Goal: Task Accomplishment & Management: Complete application form

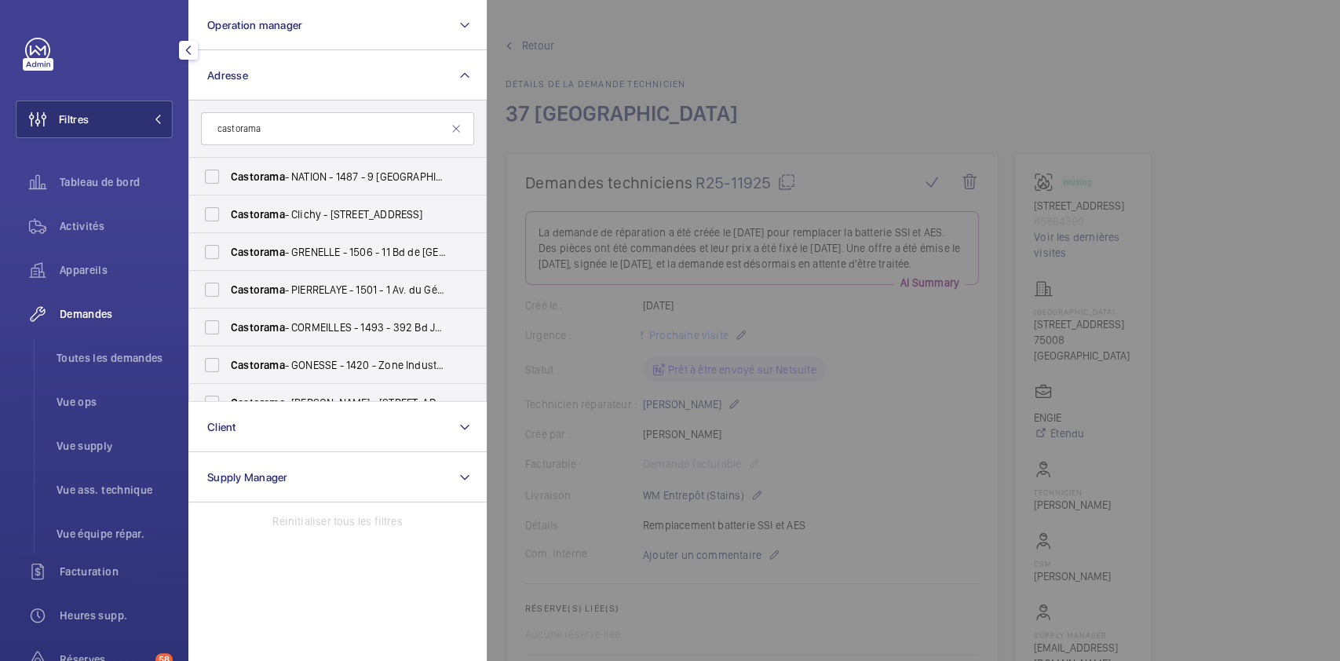
scroll to position [409, 0]
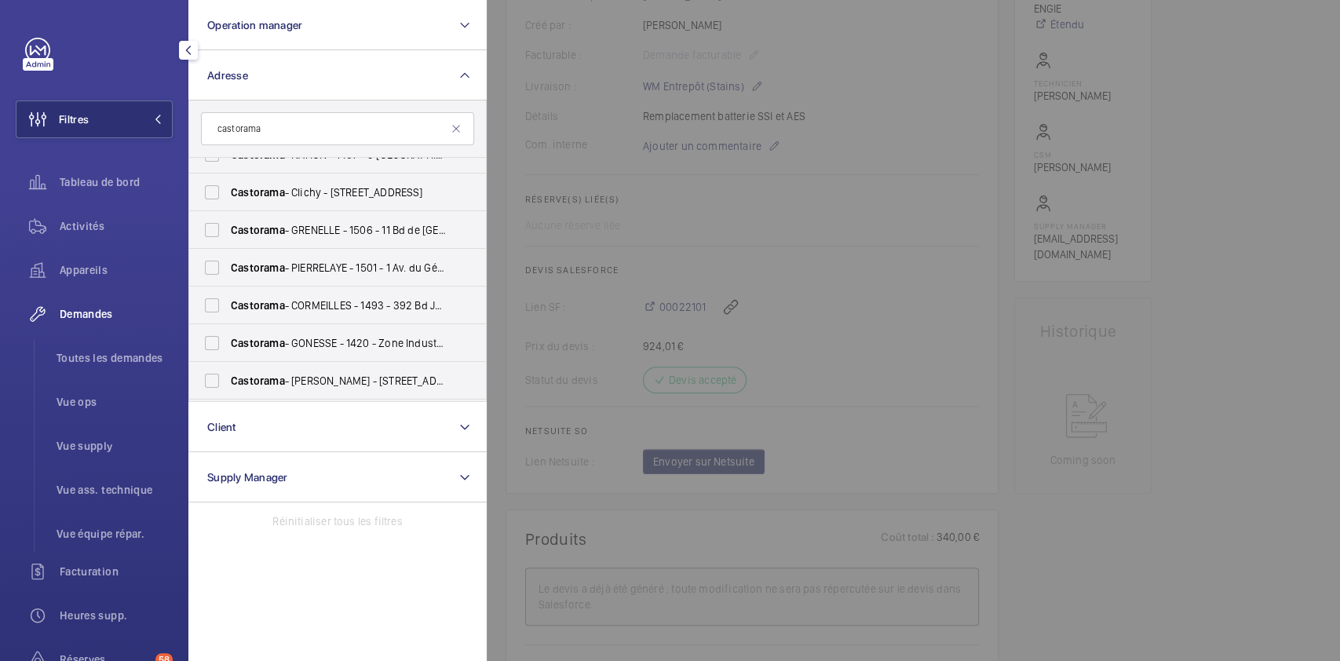
click at [885, 252] on div at bounding box center [1157, 330] width 1340 height 661
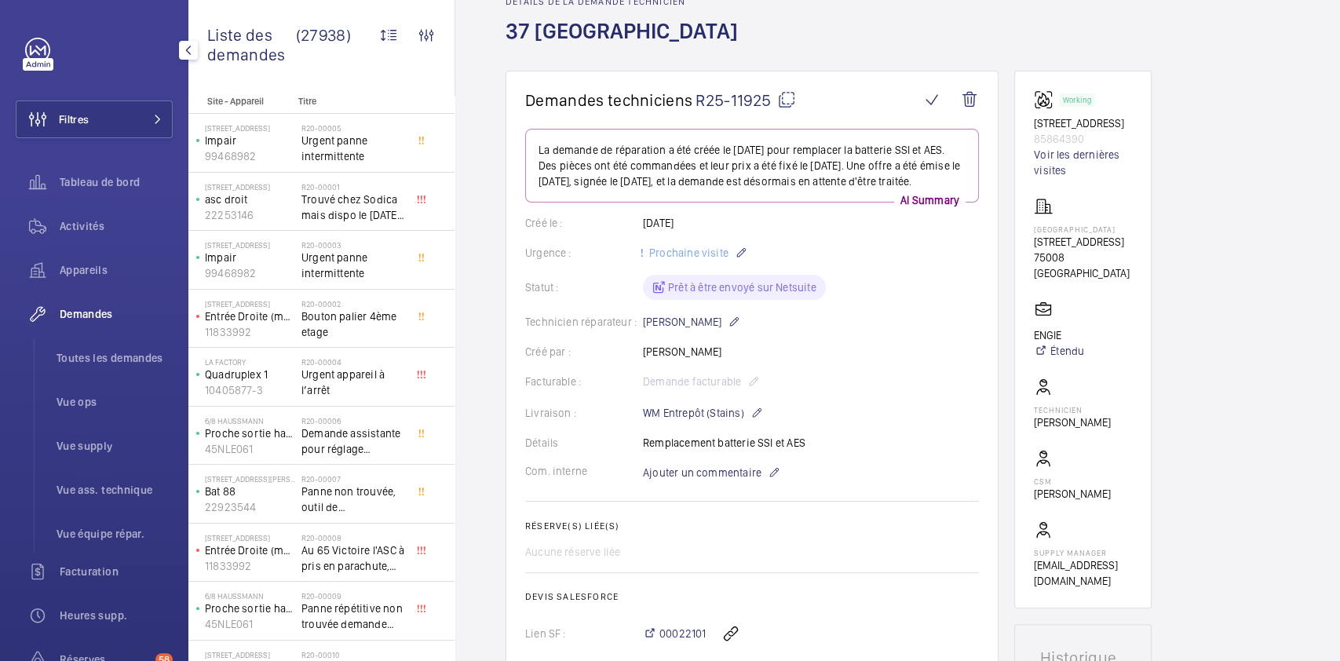
scroll to position [0, 0]
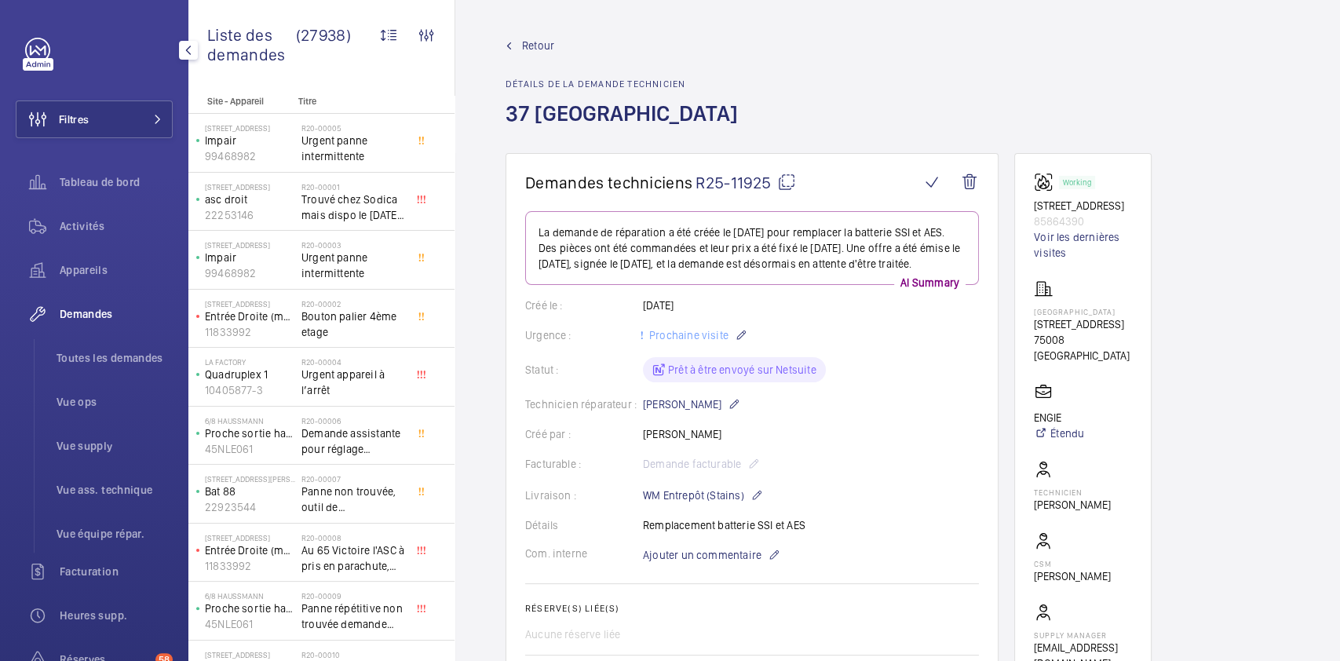
click at [789, 177] on mat-icon at bounding box center [786, 182] width 19 height 19
click at [789, 183] on mat-icon at bounding box center [786, 182] width 19 height 19
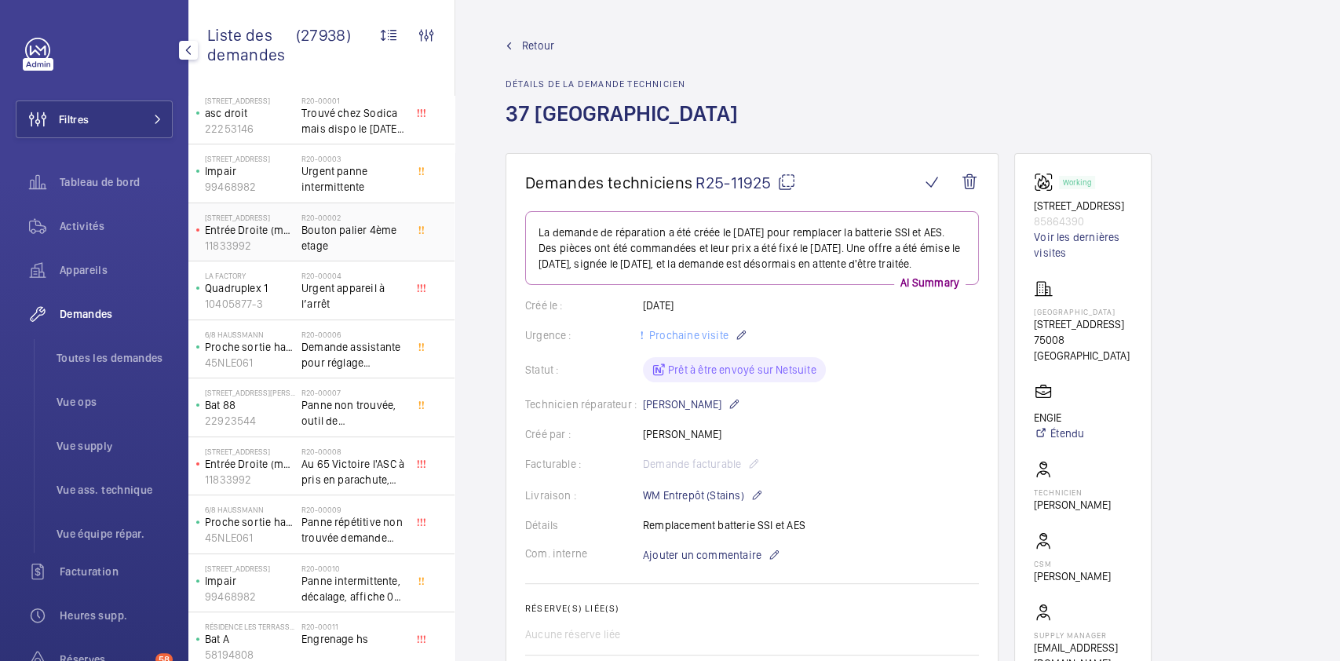
scroll to position [5, 0]
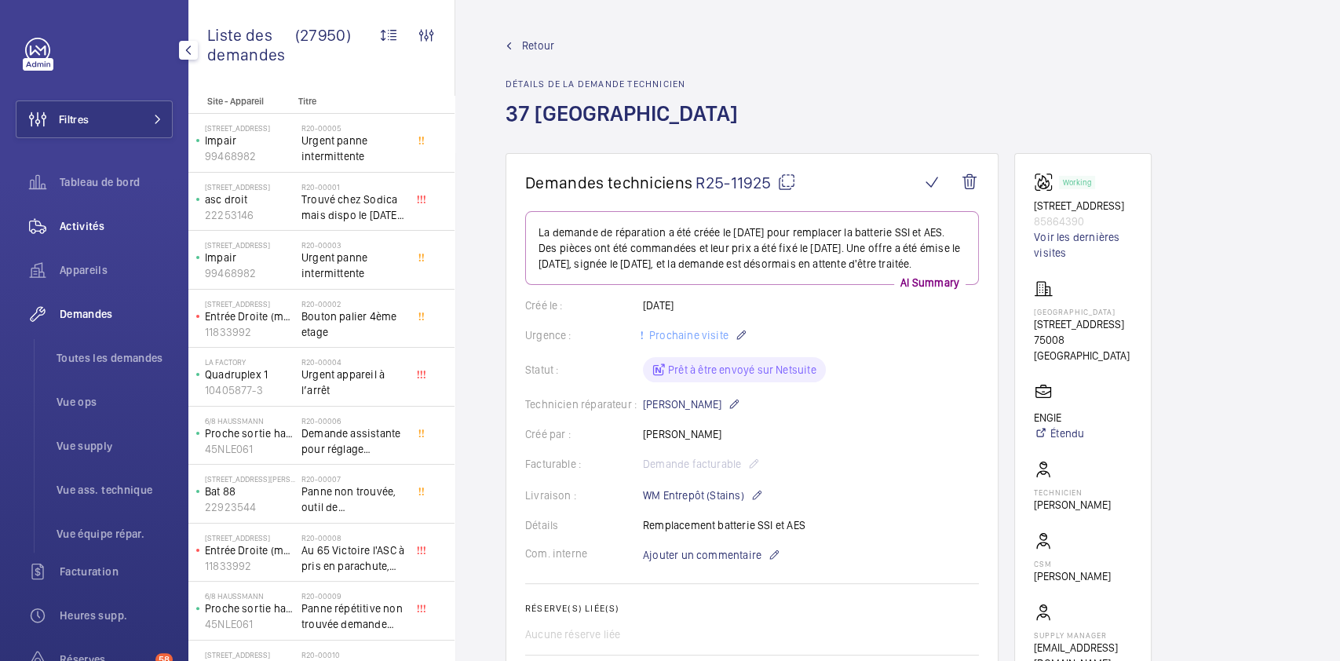
click at [78, 224] on span "Activités" at bounding box center [116, 226] width 113 height 16
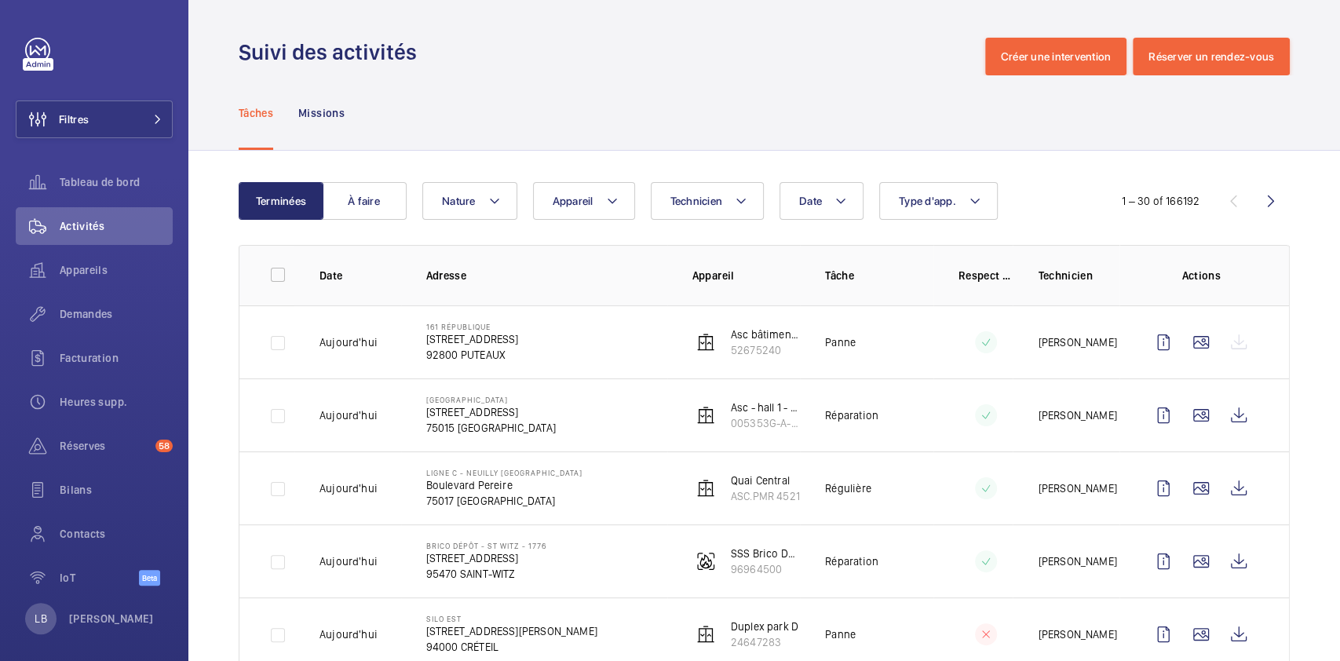
click at [937, 567] on td at bounding box center [973, 560] width 80 height 73
click at [1192, 556] on wm-front-icon-button at bounding box center [1201, 561] width 38 height 38
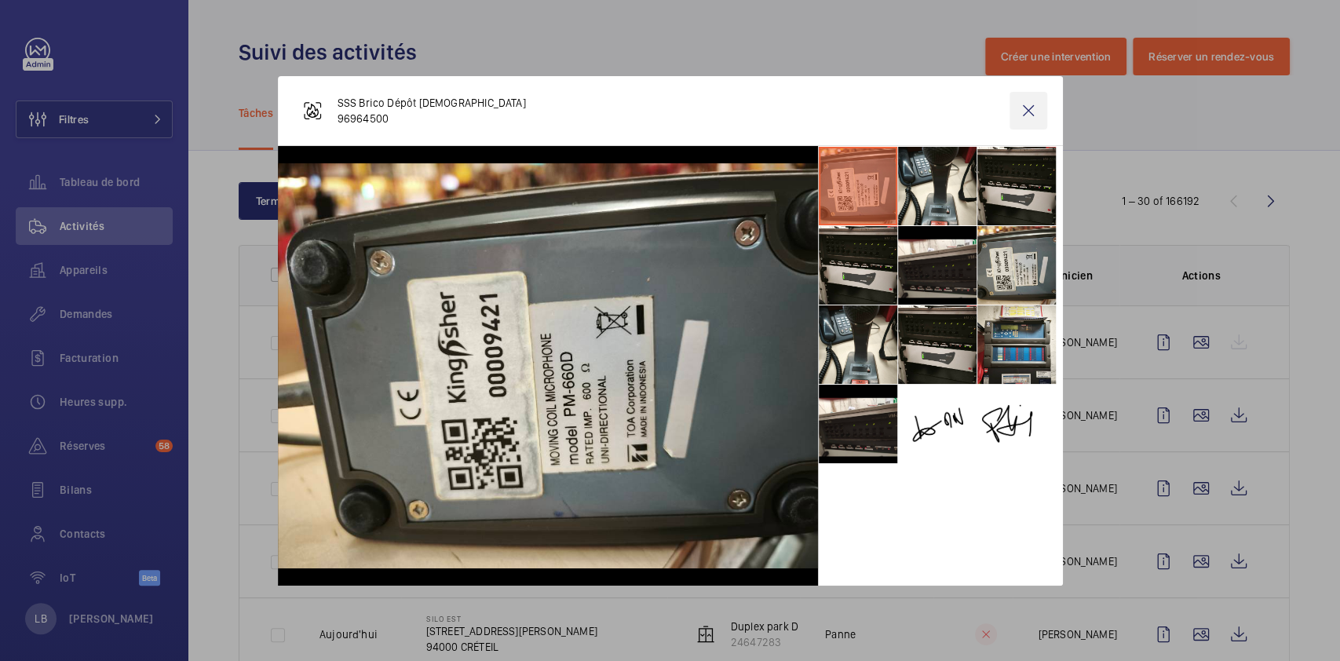
click at [1015, 111] on wm-front-icon-button at bounding box center [1028, 111] width 38 height 38
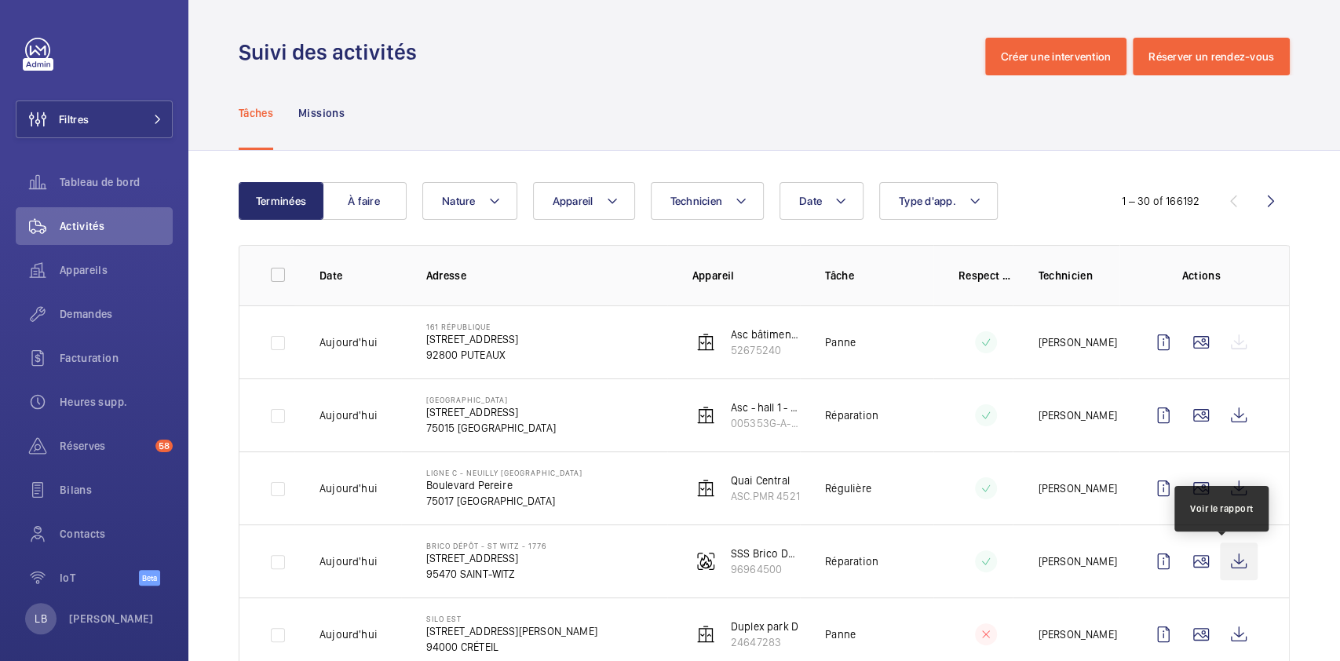
click at [1228, 557] on wm-front-icon-button at bounding box center [1238, 561] width 38 height 38
click at [56, 312] on wm-front-icon-button at bounding box center [38, 314] width 44 height 38
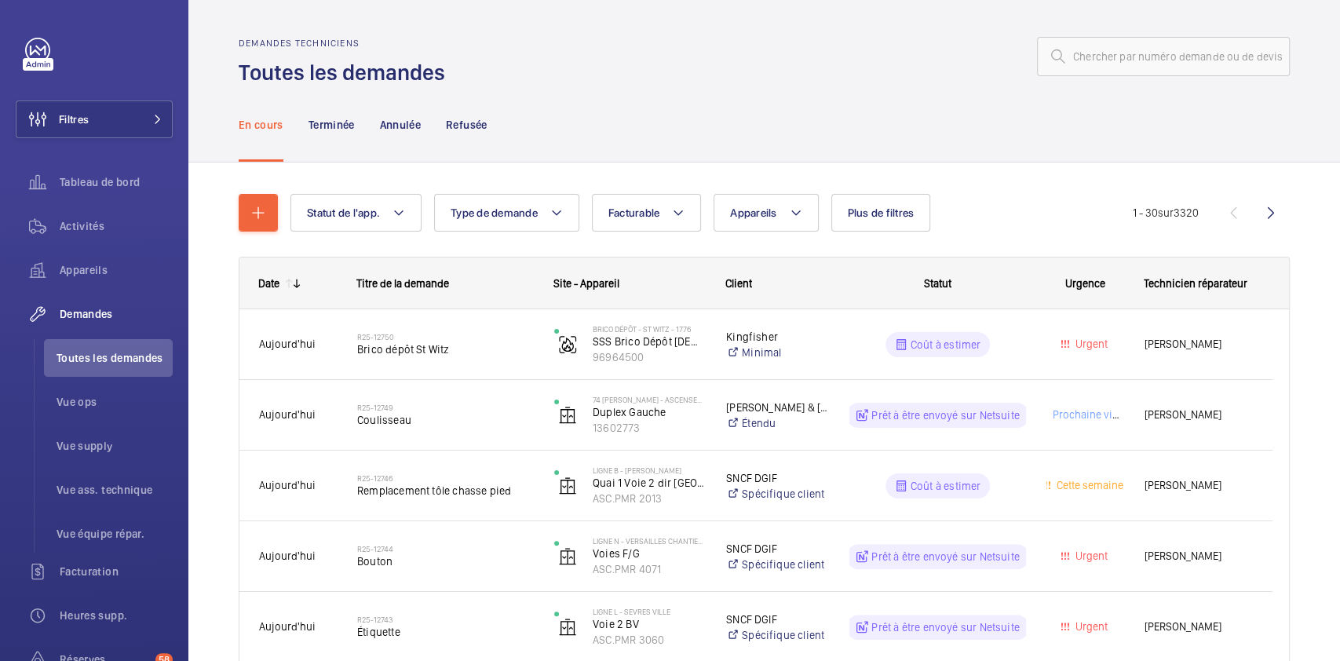
click at [1168, 146] on div "En cours Terminée Annulée Refusée" at bounding box center [764, 124] width 1051 height 75
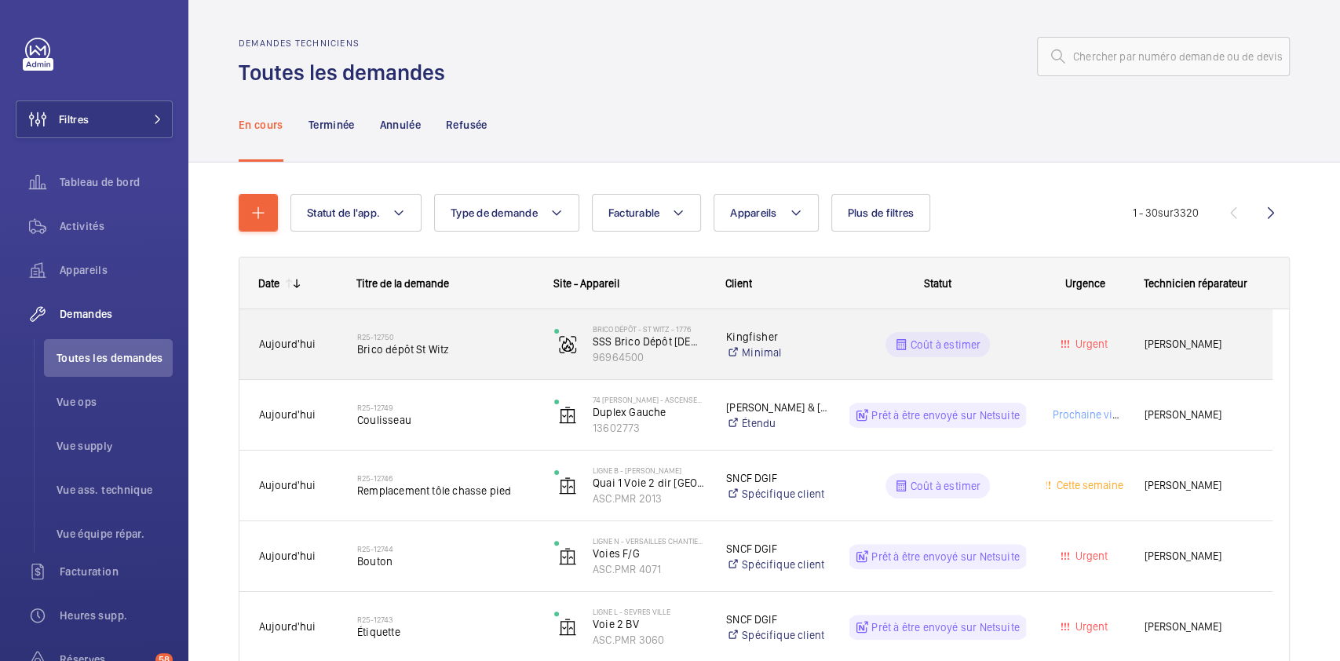
click at [1048, 363] on div "Urgent" at bounding box center [1075, 343] width 97 height 49
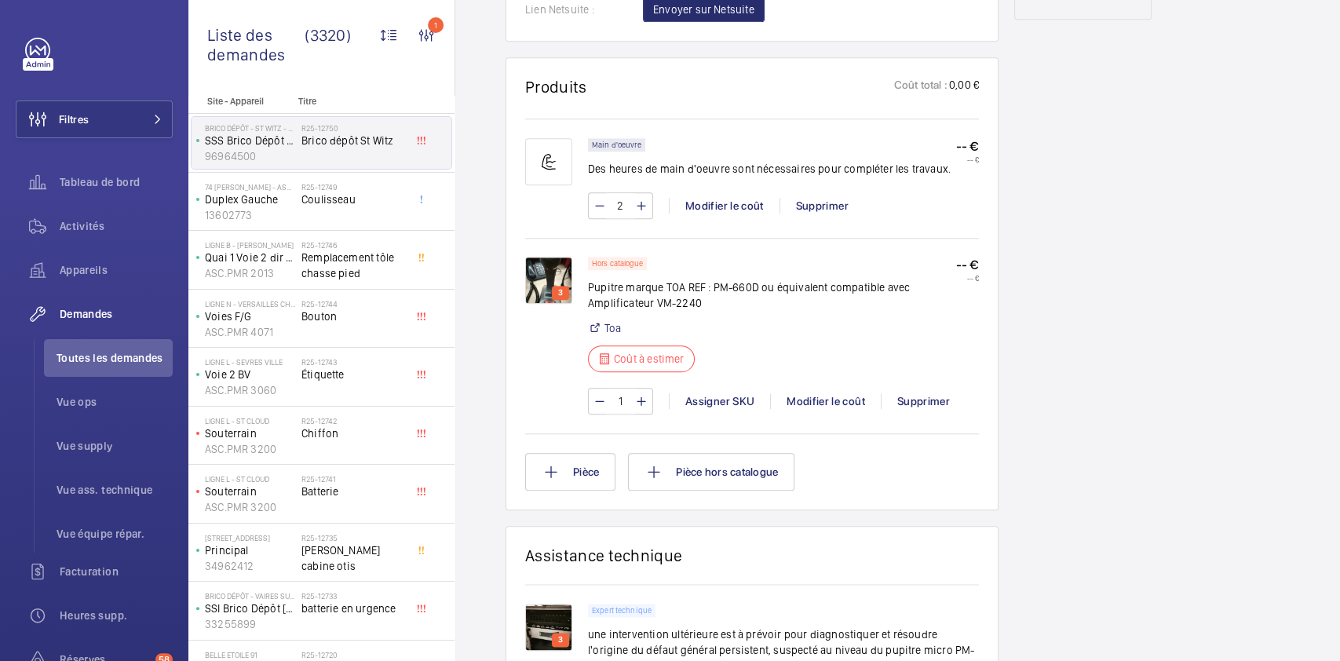
scroll to position [910, 0]
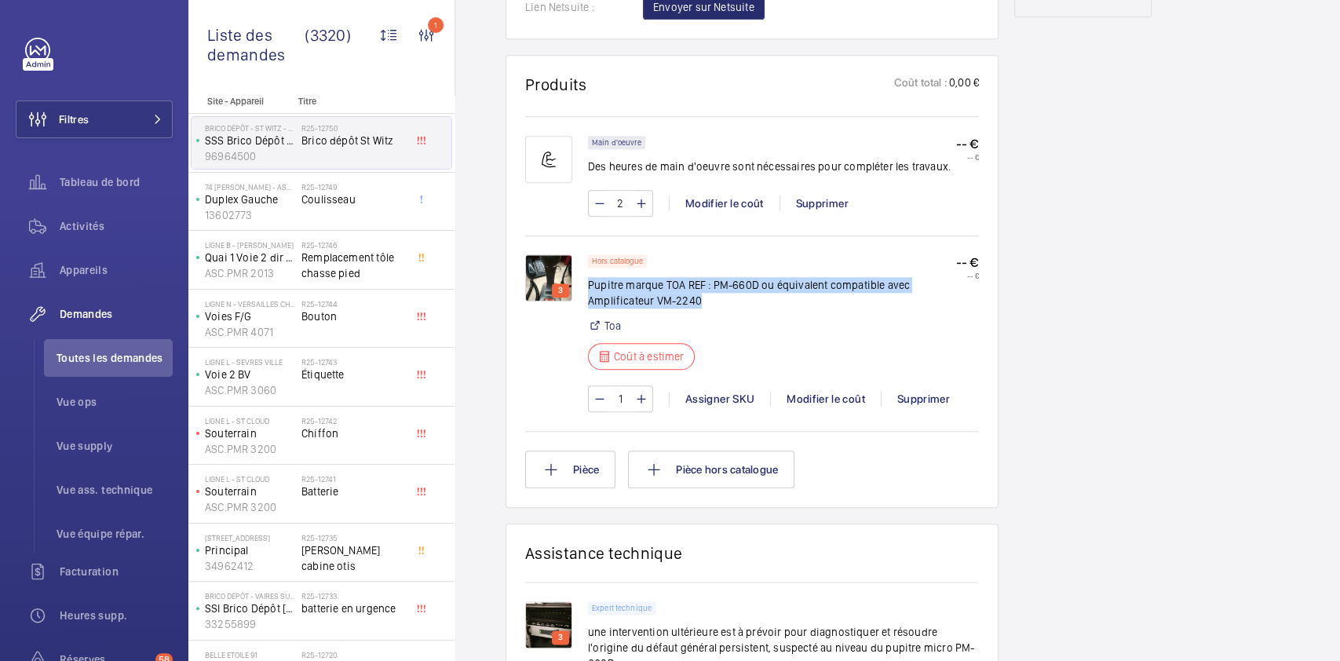
drag, startPoint x: 589, startPoint y: 283, endPoint x: 725, endPoint y: 308, distance: 138.1
click at [725, 308] on p "Pupitre marque TOA REF : PM-660D ou équivalent compatible avec Amplificateur VM…" at bounding box center [772, 292] width 368 height 31
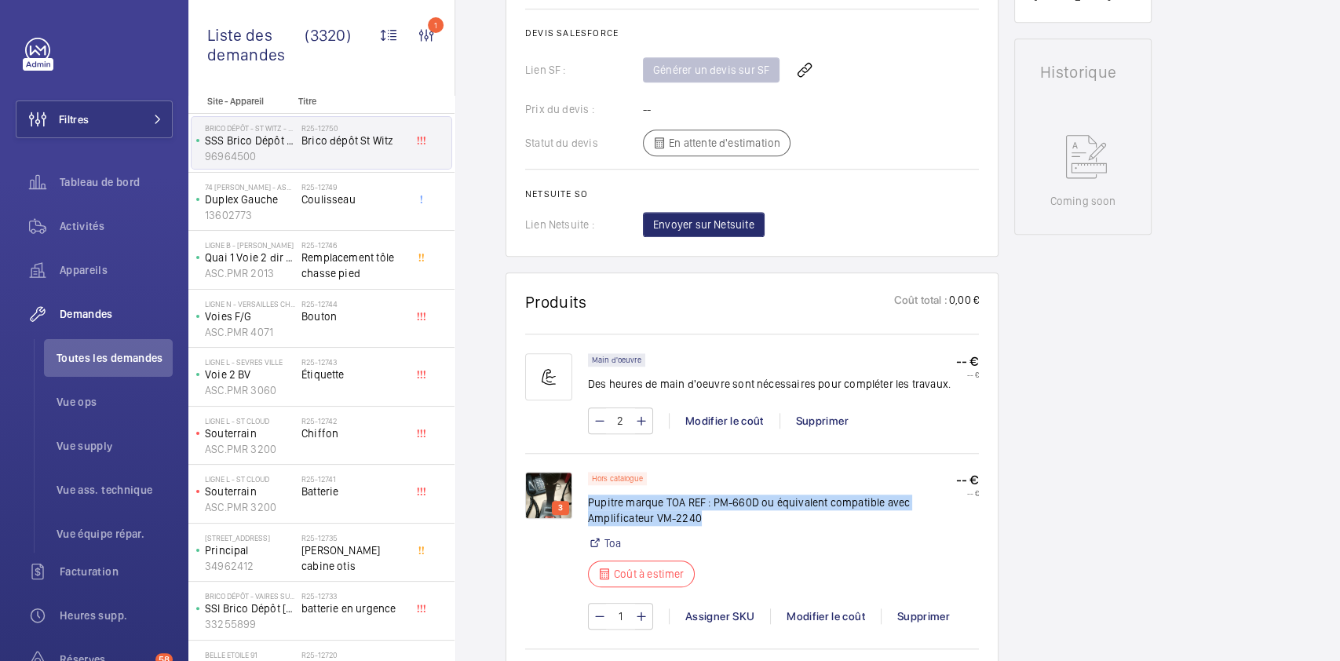
scroll to position [691, 0]
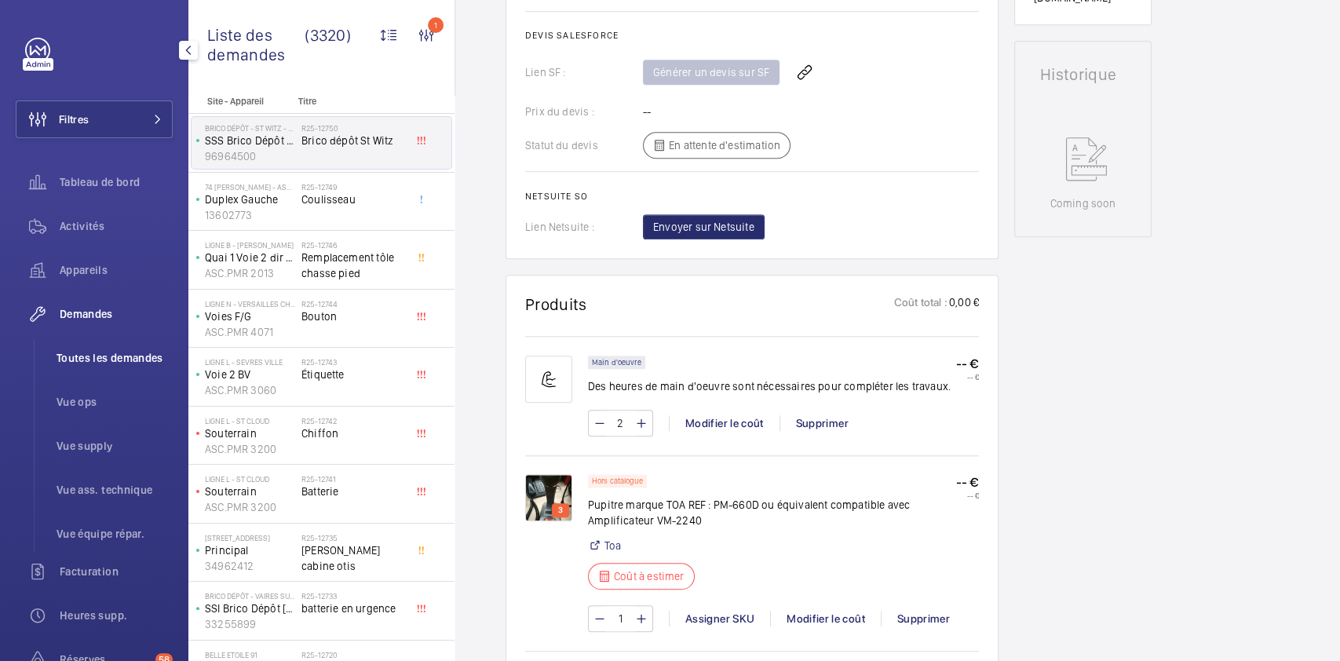
click at [97, 350] on span "Toutes les demandes" at bounding box center [115, 358] width 116 height 16
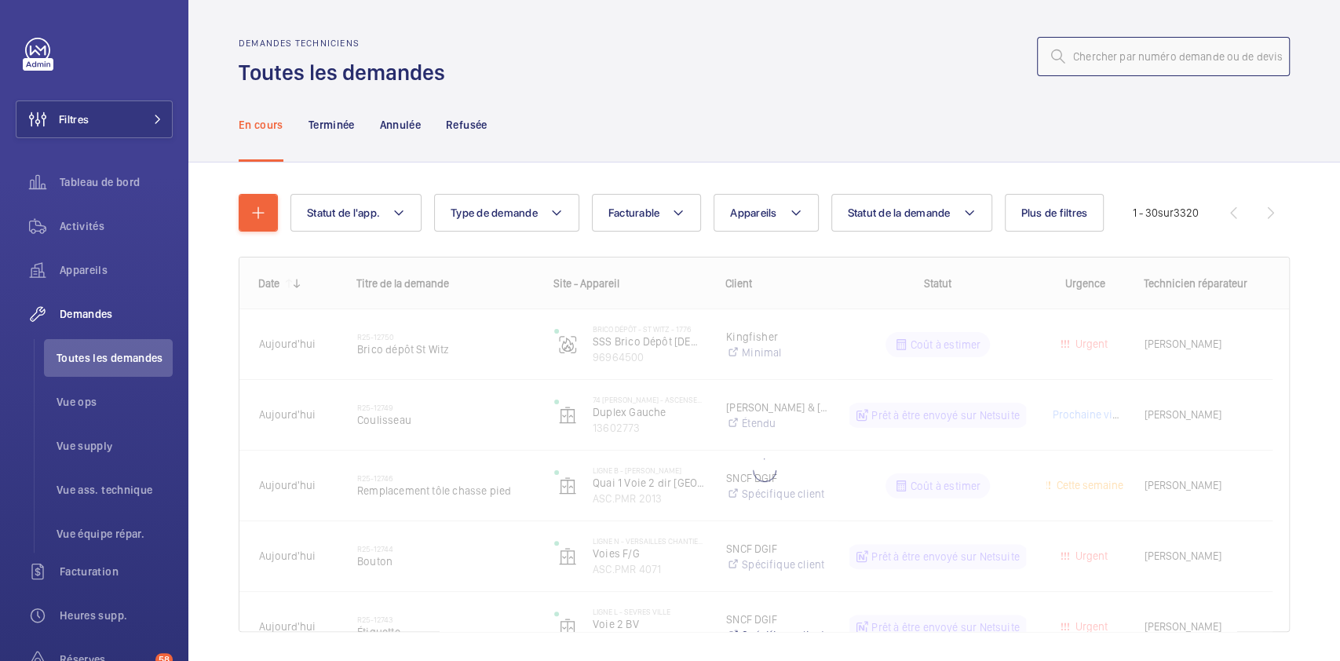
click at [1155, 60] on input "text" at bounding box center [1163, 56] width 253 height 39
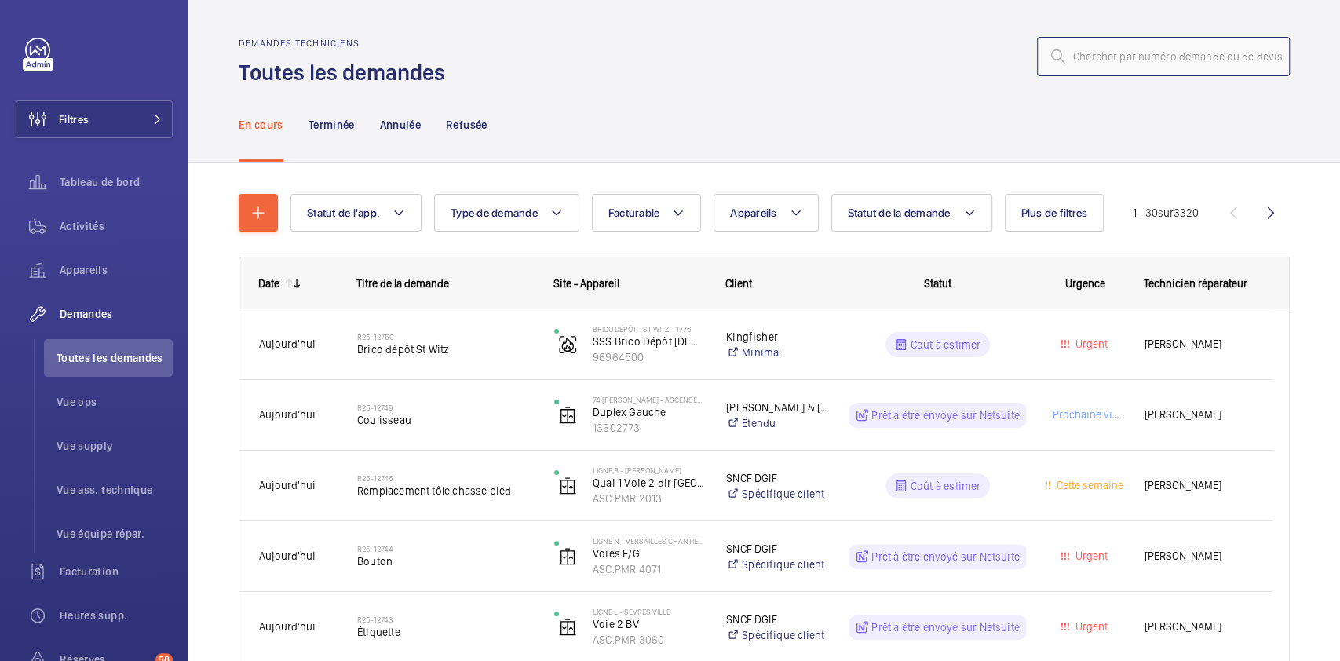
click at [1144, 49] on input "text" at bounding box center [1163, 56] width 253 height 39
paste input "R25-11925"
type input "R25-11925"
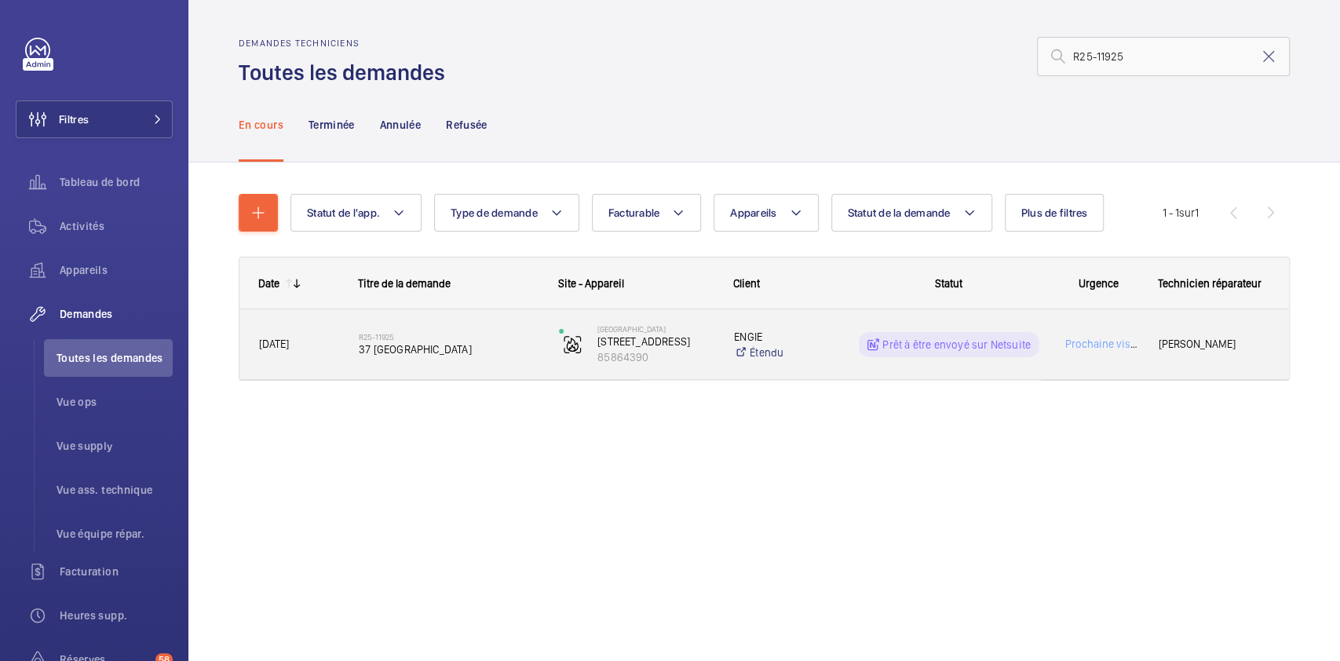
click at [1061, 359] on div "Prochaine visite" at bounding box center [1089, 343] width 98 height 49
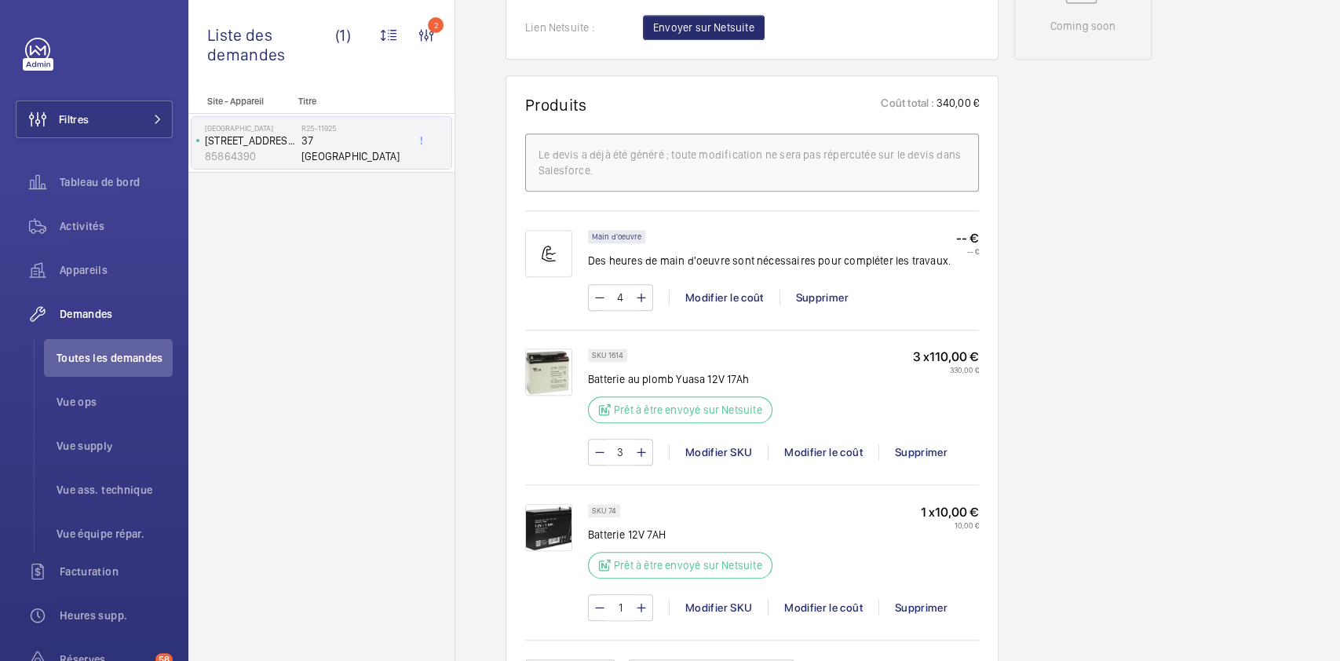
scroll to position [844, 0]
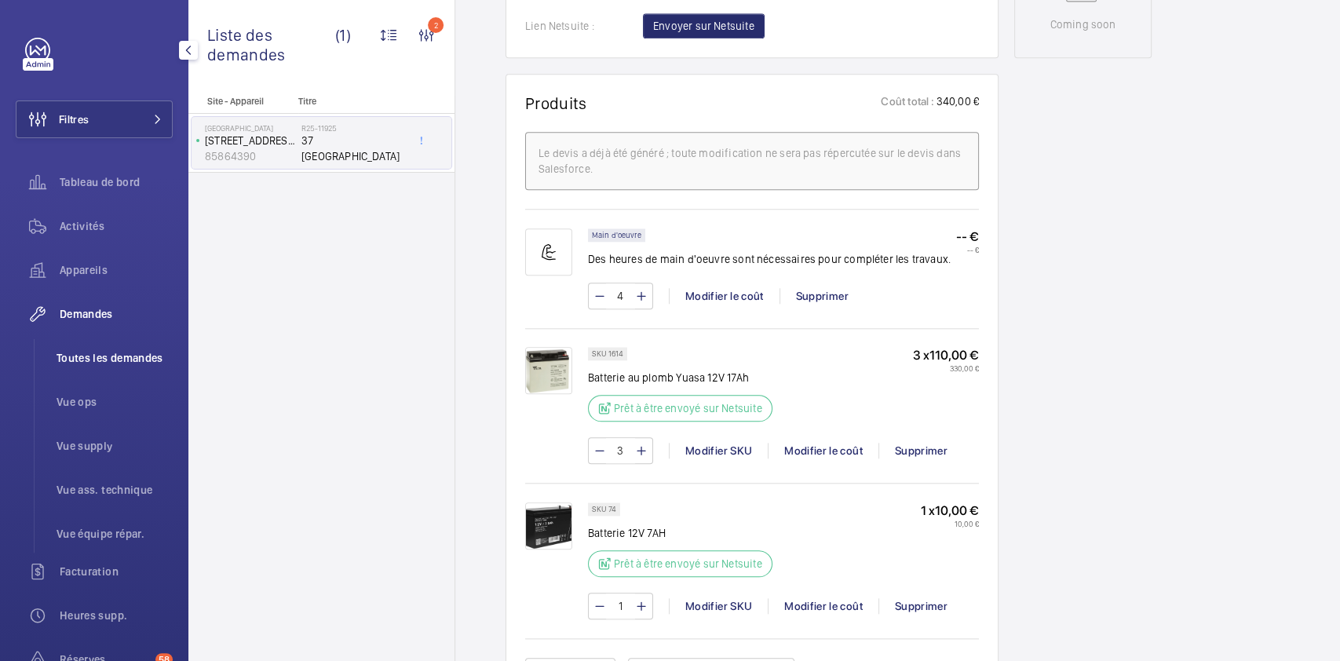
click at [115, 358] on span "Toutes les demandes" at bounding box center [115, 358] width 116 height 16
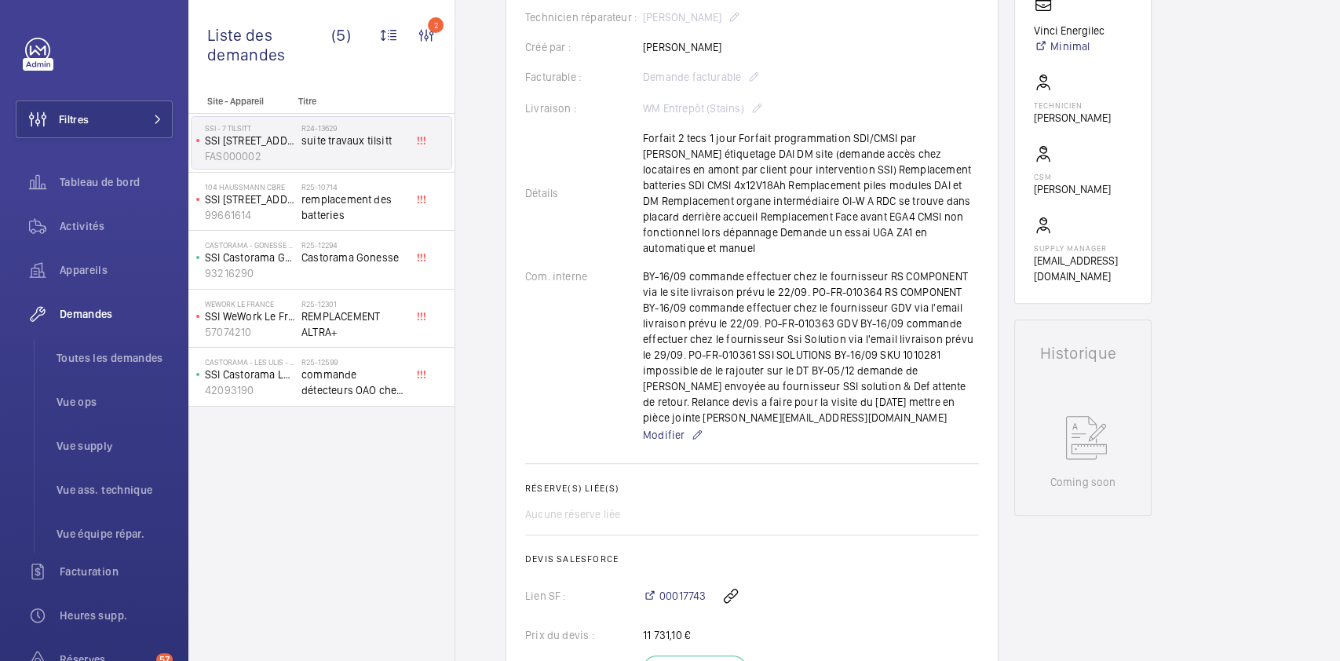
scroll to position [402, 0]
click at [113, 122] on button "Filtres" at bounding box center [94, 119] width 157 height 38
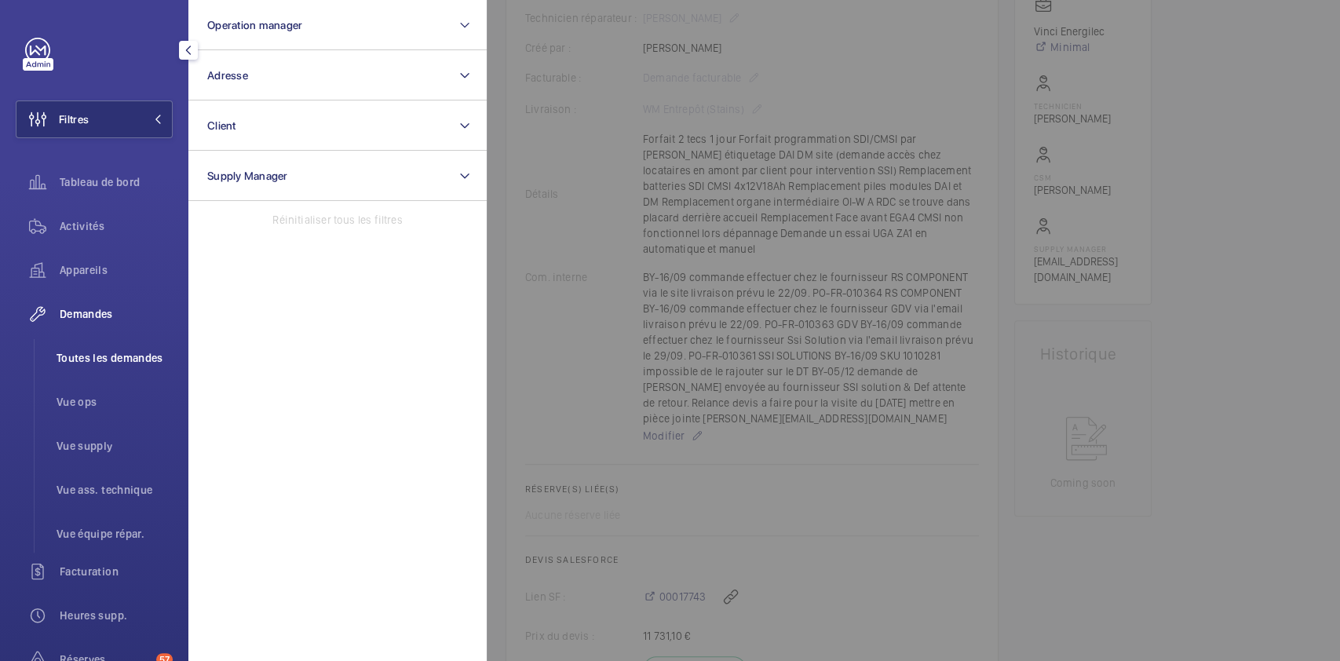
click at [126, 348] on li "Toutes les demandes" at bounding box center [108, 358] width 129 height 38
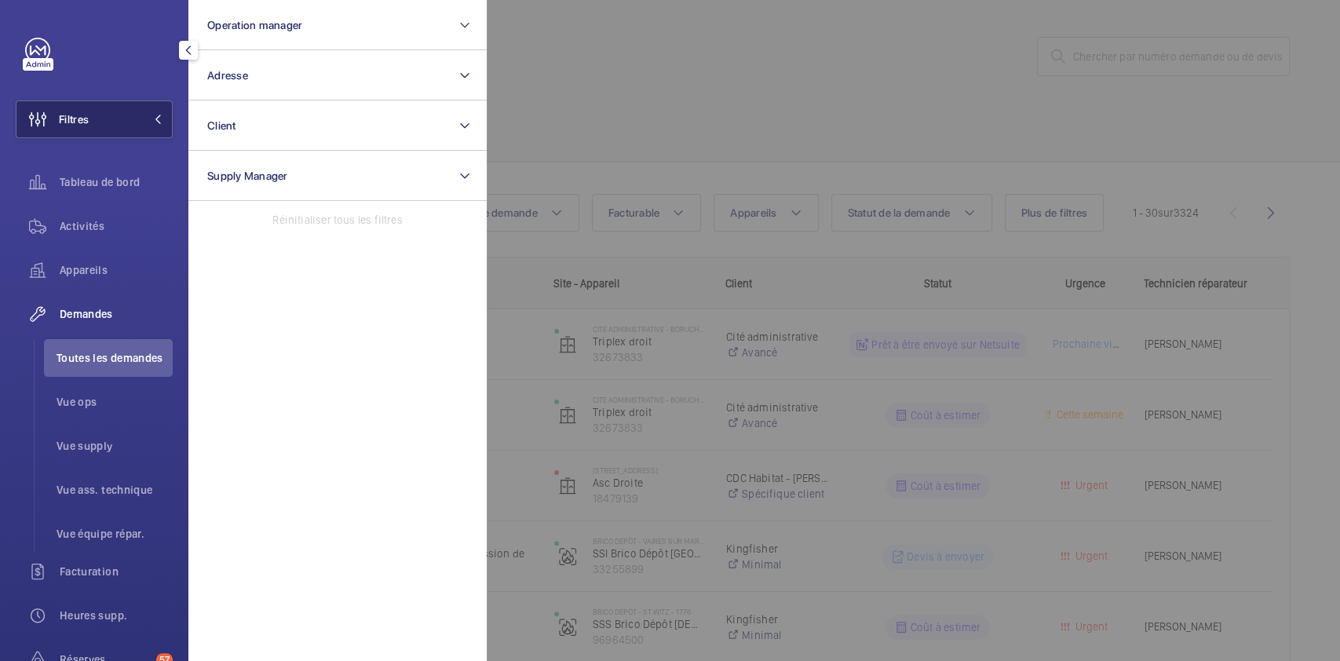
click at [118, 108] on button "Filtres" at bounding box center [94, 119] width 157 height 38
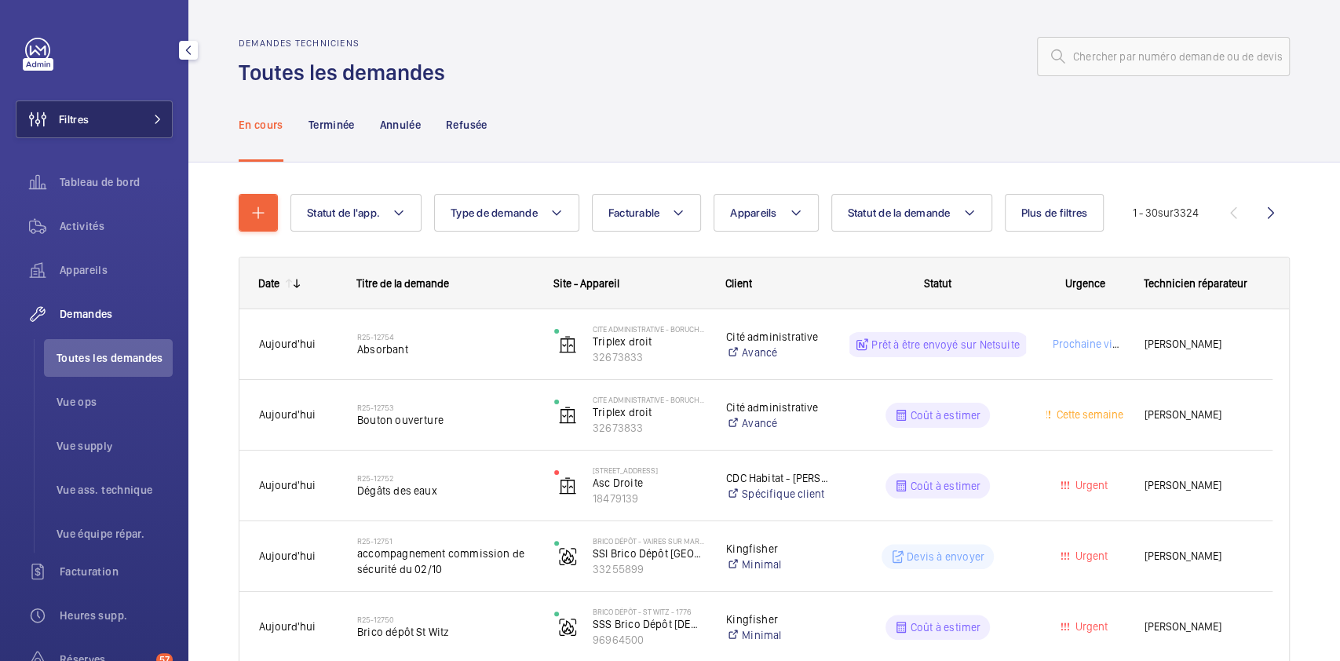
click at [118, 108] on button "Filtres" at bounding box center [94, 119] width 157 height 38
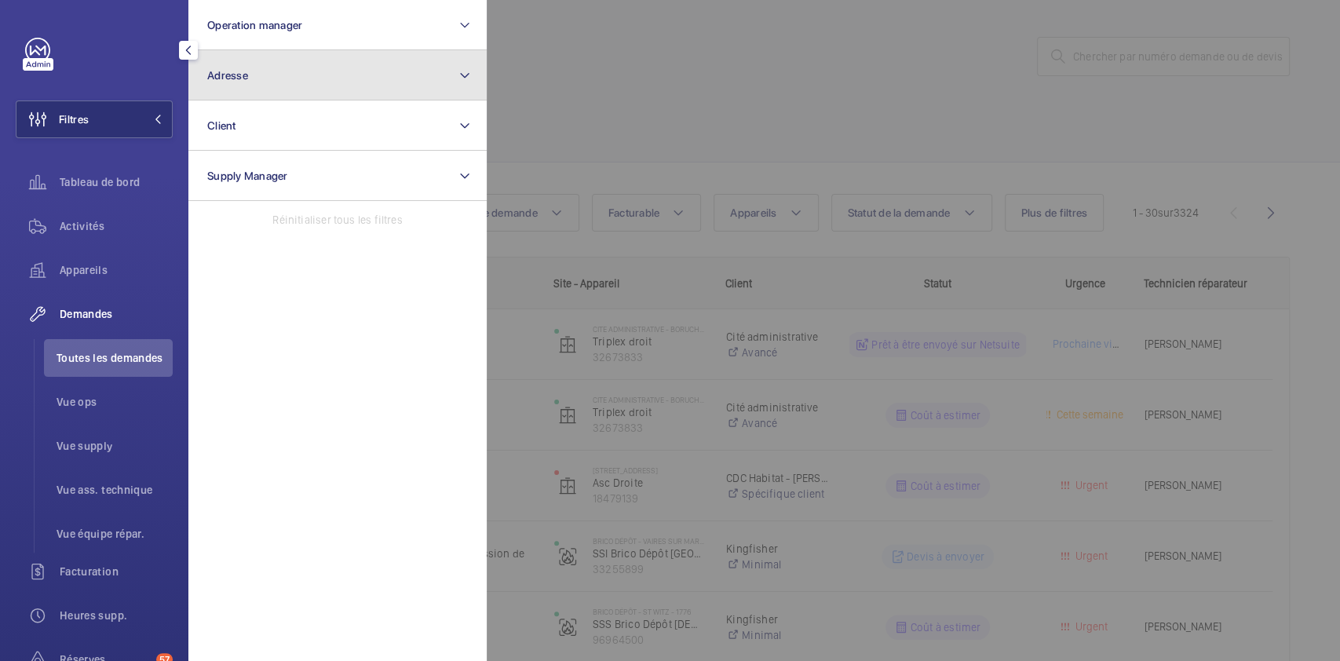
click at [315, 68] on button "Adresse" at bounding box center [337, 75] width 298 height 50
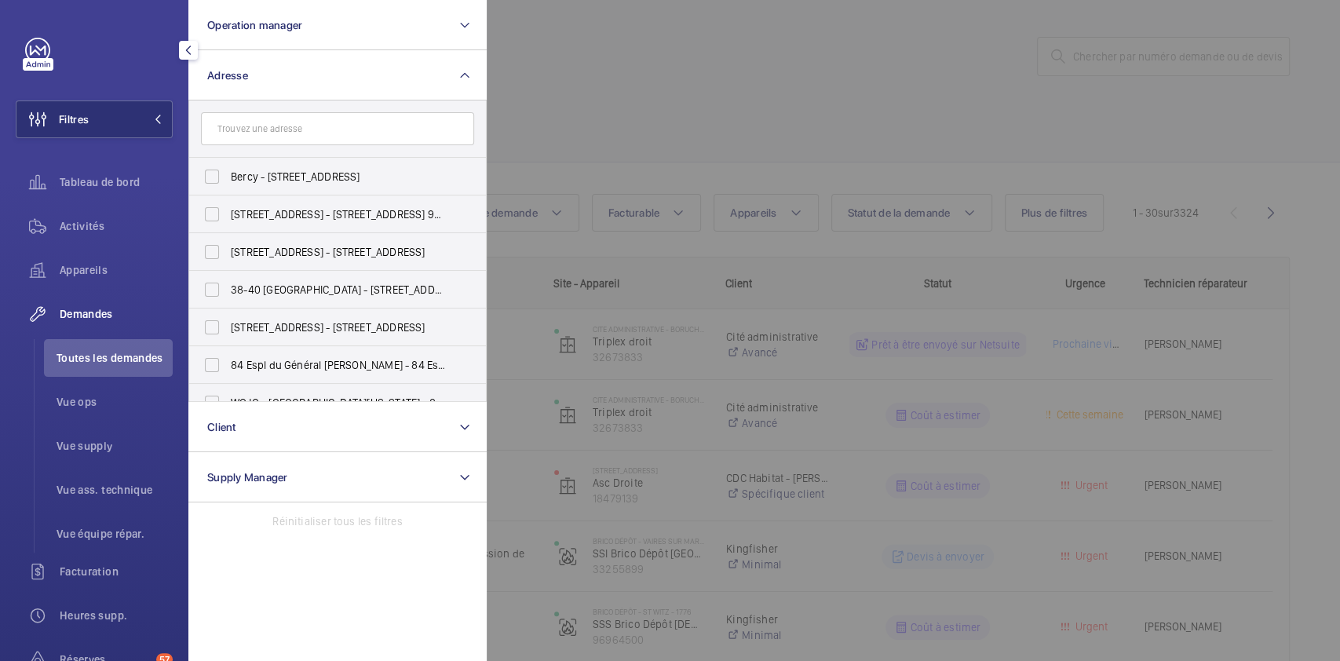
click at [293, 129] on input "text" at bounding box center [337, 128] width 273 height 33
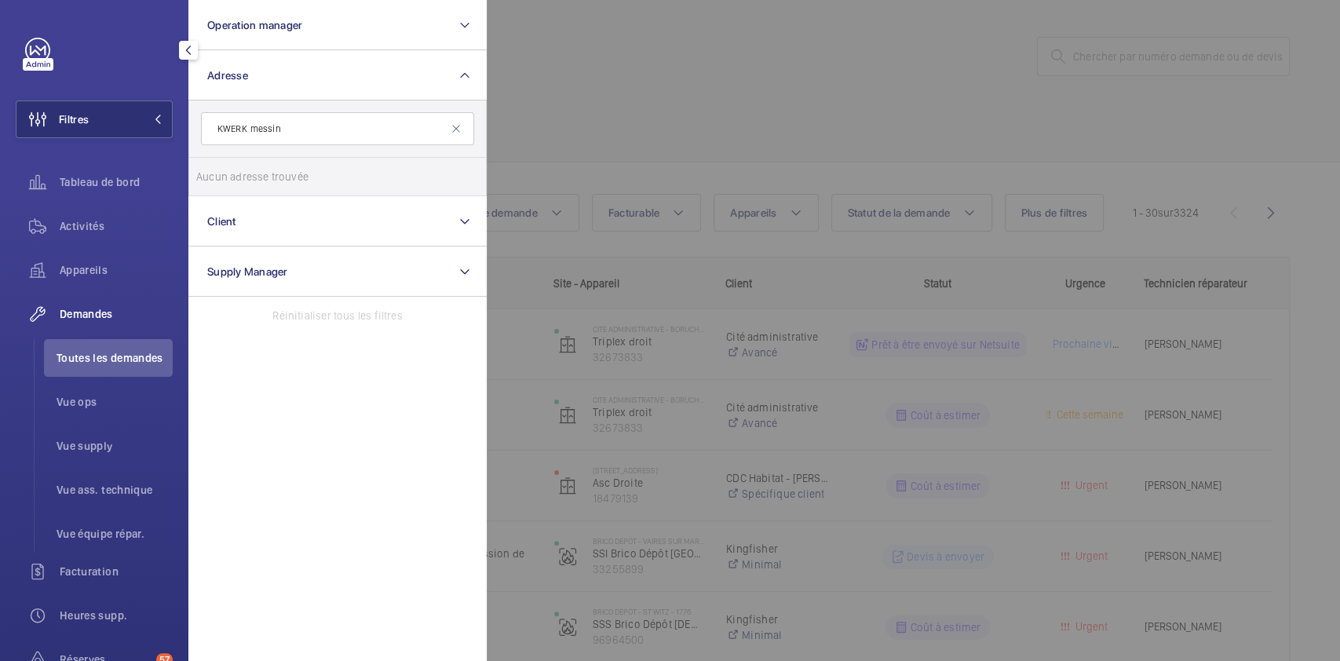
click at [293, 129] on input "KWERK messin" at bounding box center [337, 128] width 273 height 33
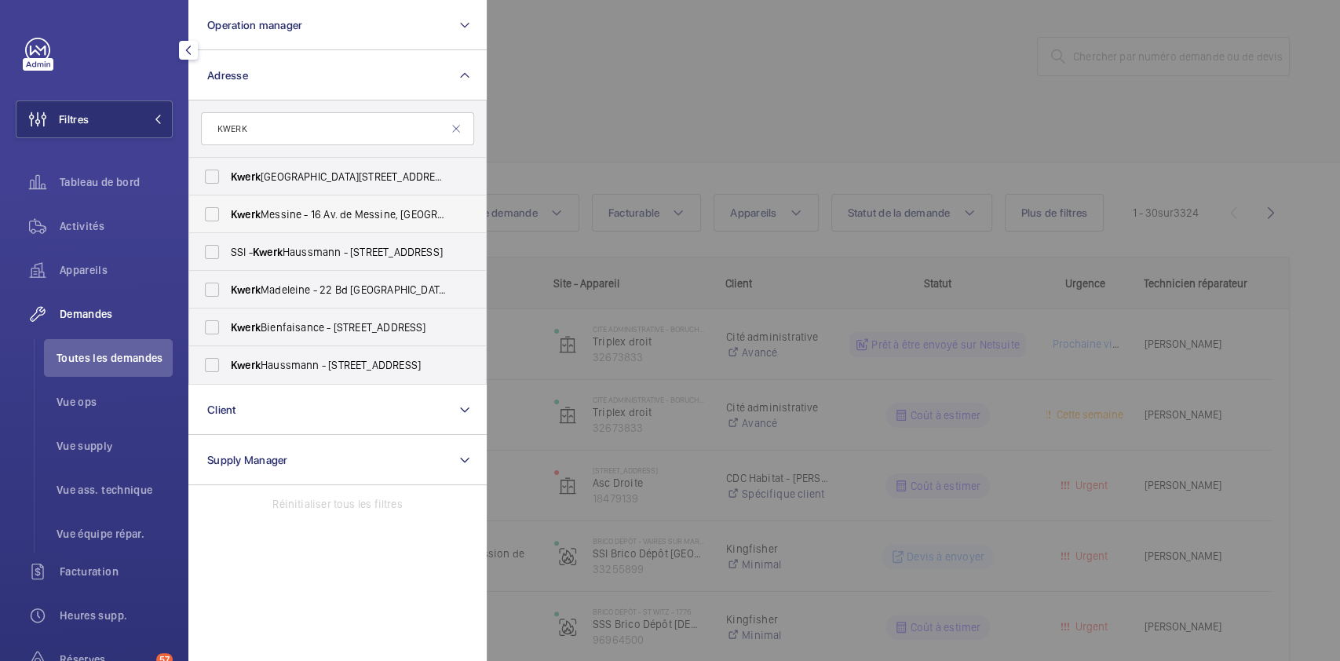
type input "KWERK"
click at [228, 215] on label "Kwerk Messine - 16 Av. de Messine, PARIS 75008" at bounding box center [325, 214] width 273 height 38
click at [228, 215] on input "Kwerk Messine - 16 Av. de Messine, PARIS 75008" at bounding box center [211, 214] width 31 height 31
checkbox input "true"
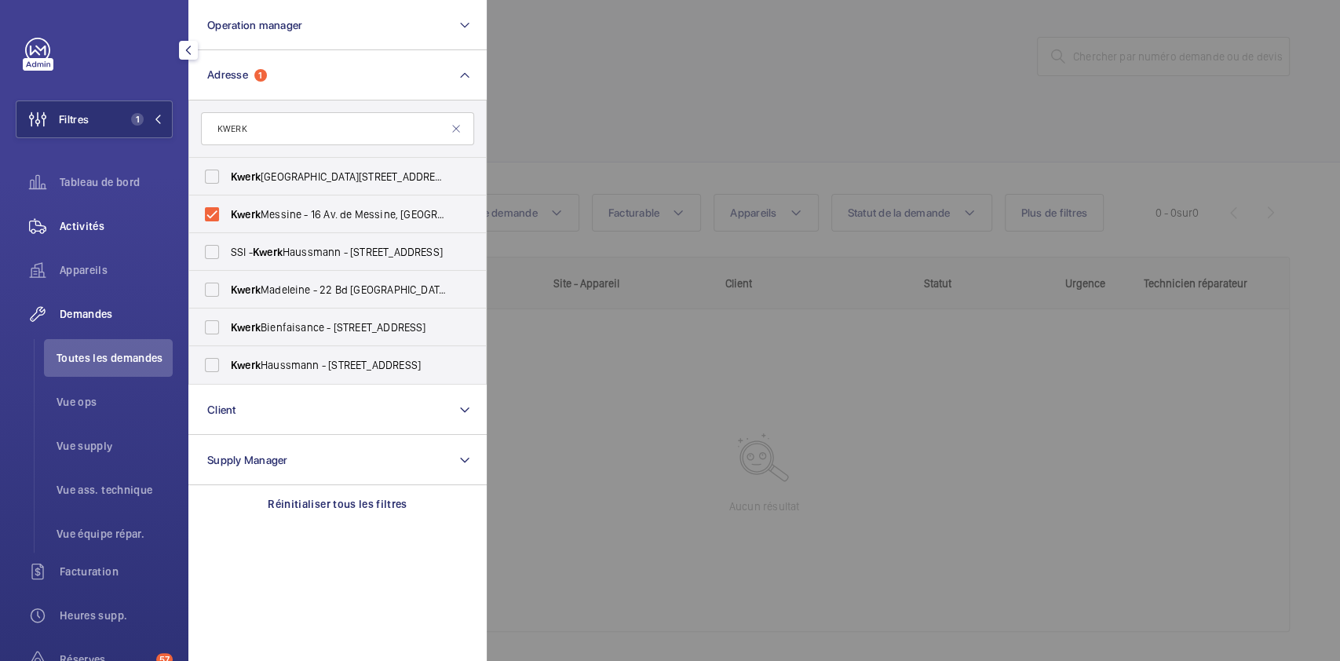
click at [97, 217] on div "Activités" at bounding box center [94, 226] width 157 height 38
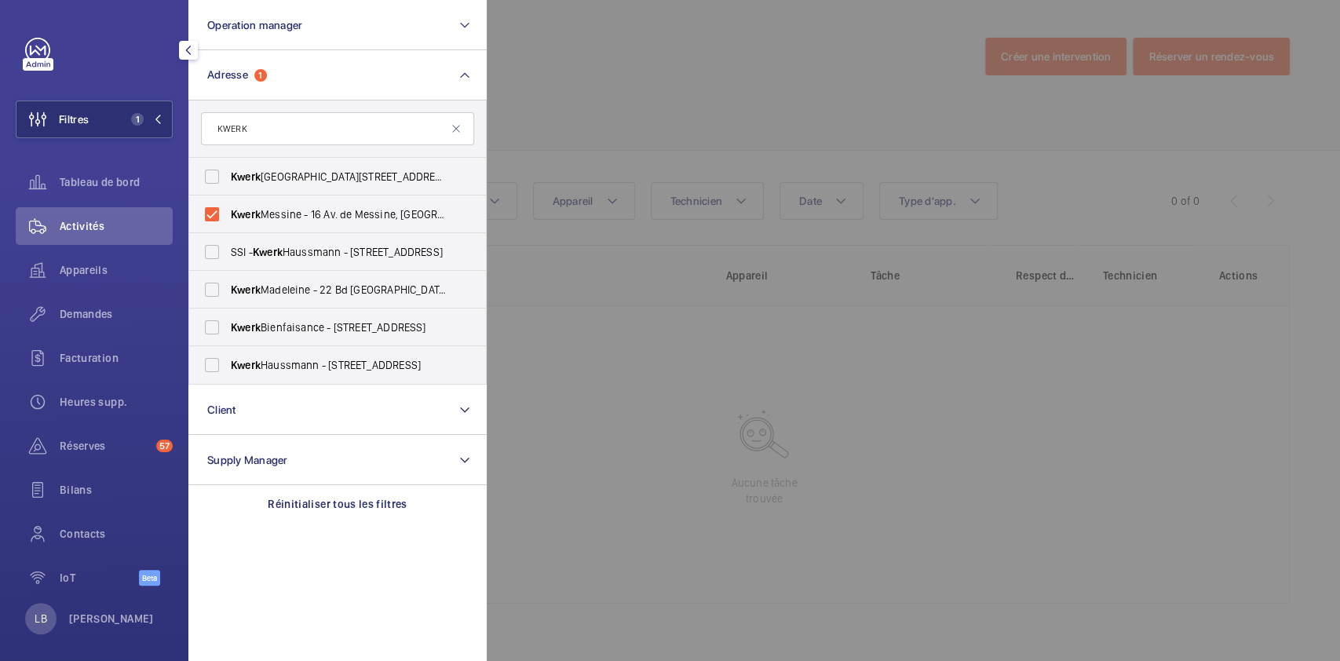
click at [570, 118] on div at bounding box center [1157, 330] width 1340 height 661
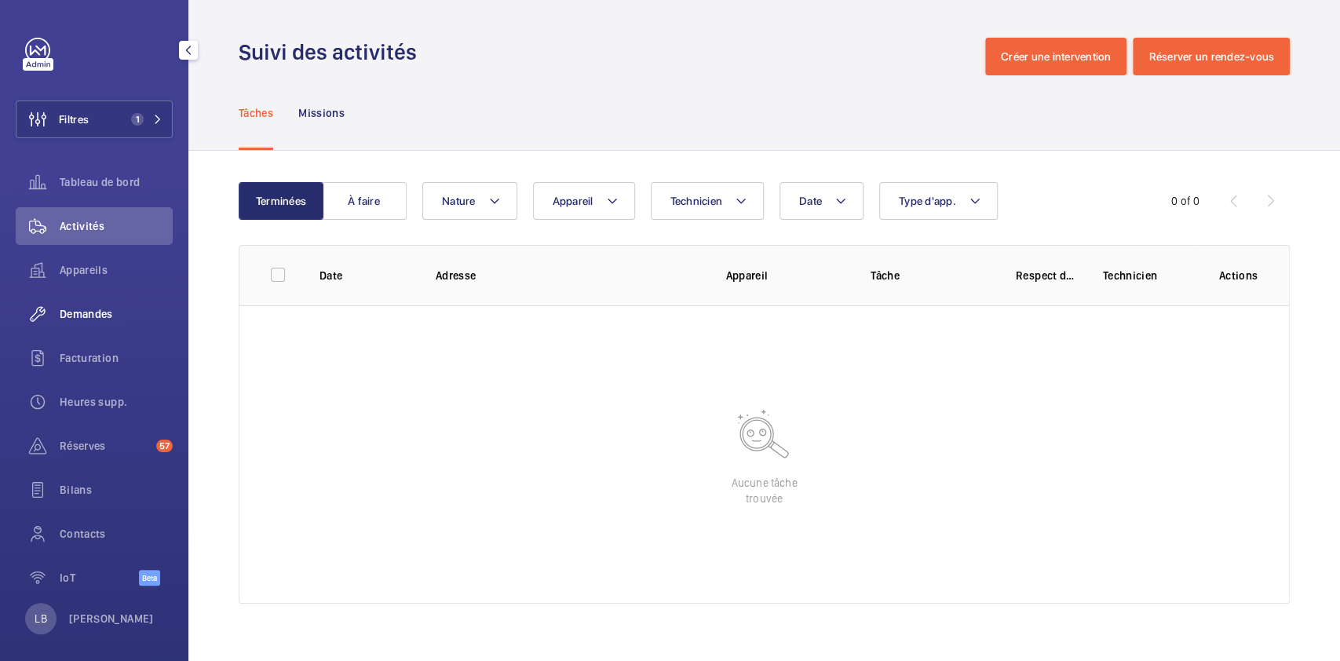
click at [93, 307] on span "Demandes" at bounding box center [116, 314] width 113 height 16
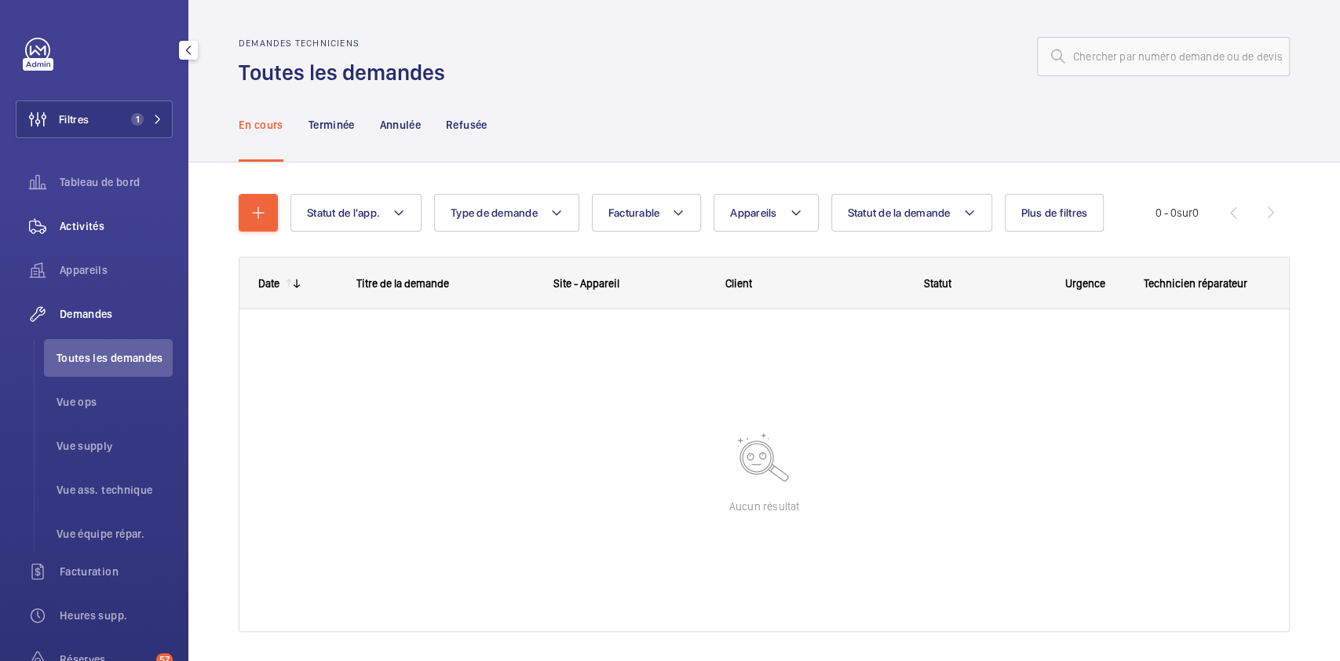
click at [94, 224] on span "Activités" at bounding box center [116, 226] width 113 height 16
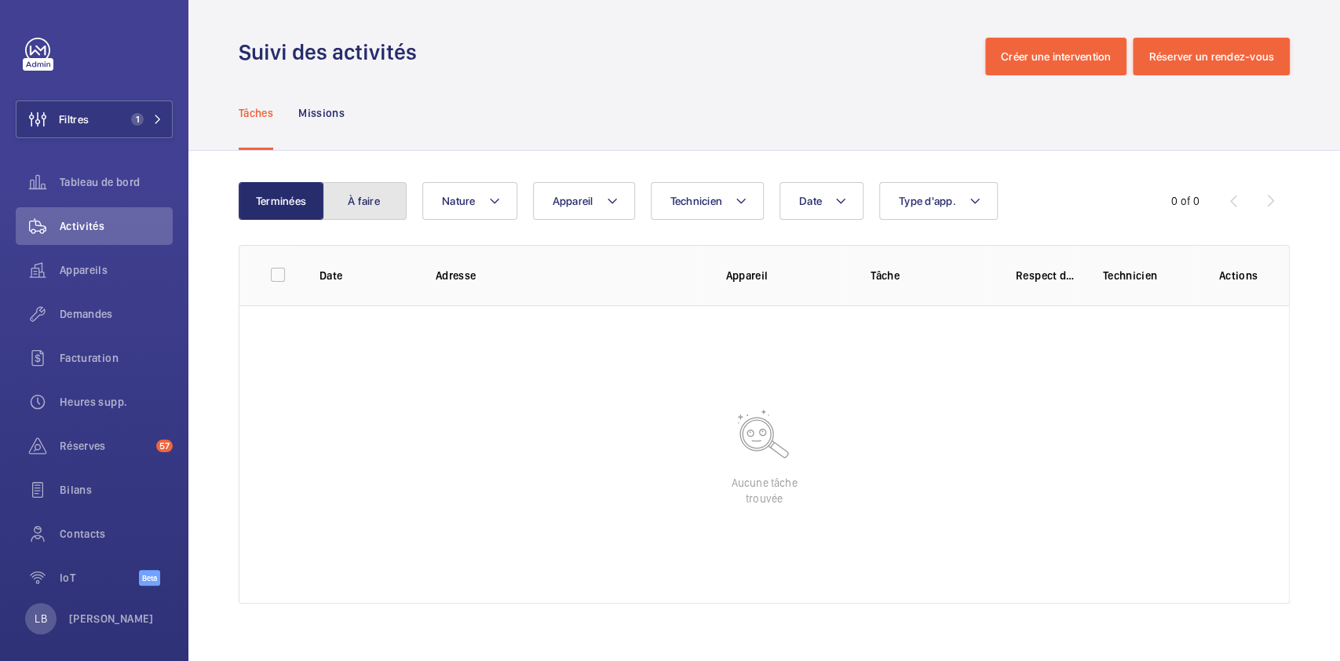
click at [384, 196] on button "À faire" at bounding box center [364, 201] width 85 height 38
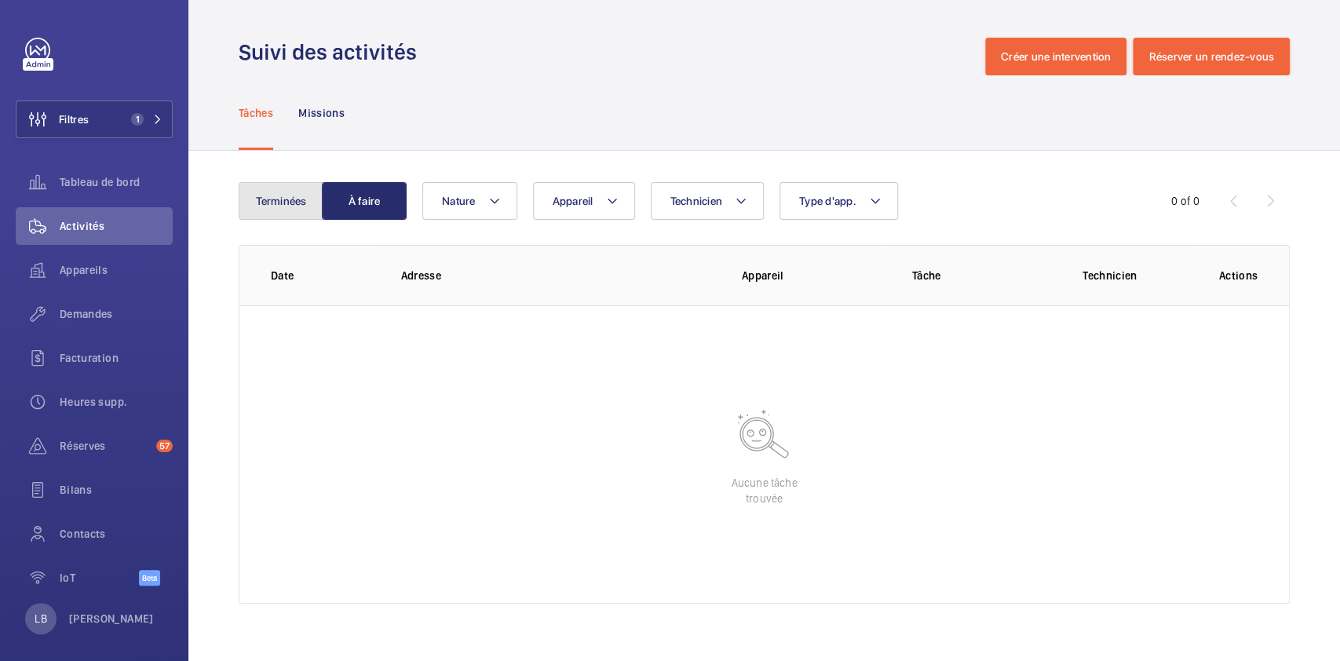
click at [286, 201] on button "Terminées" at bounding box center [281, 201] width 85 height 38
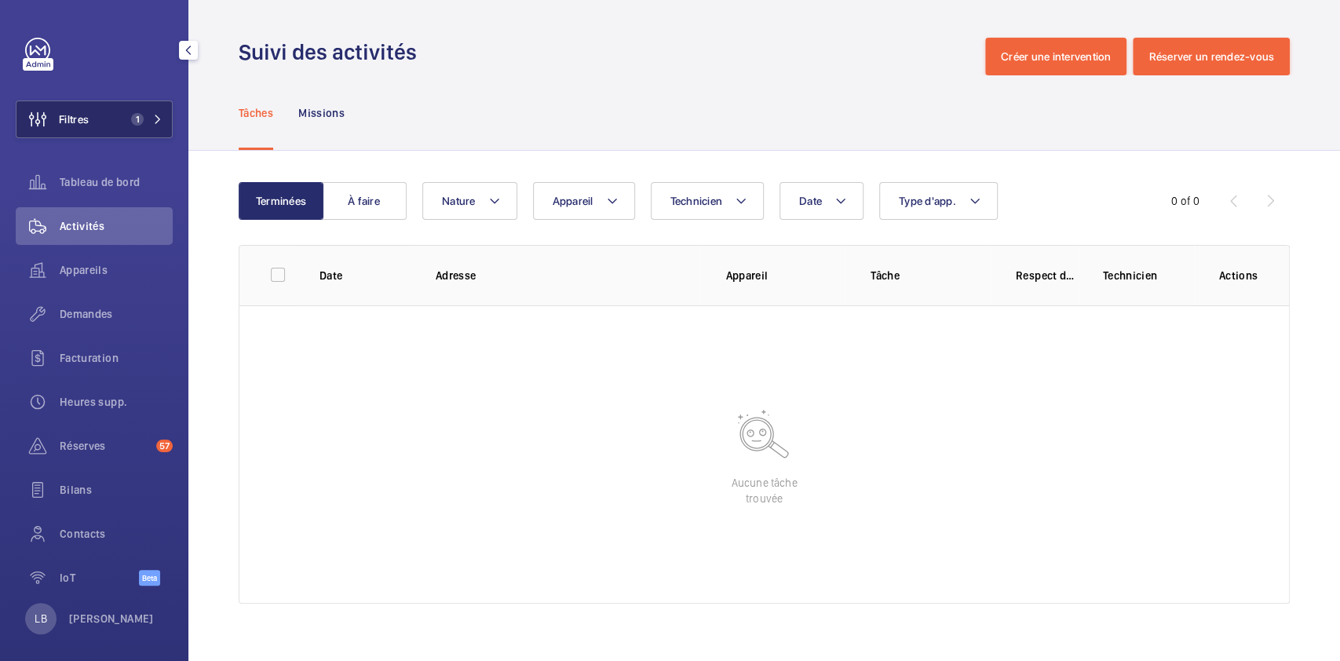
click at [91, 108] on button "Filtres 1" at bounding box center [94, 119] width 157 height 38
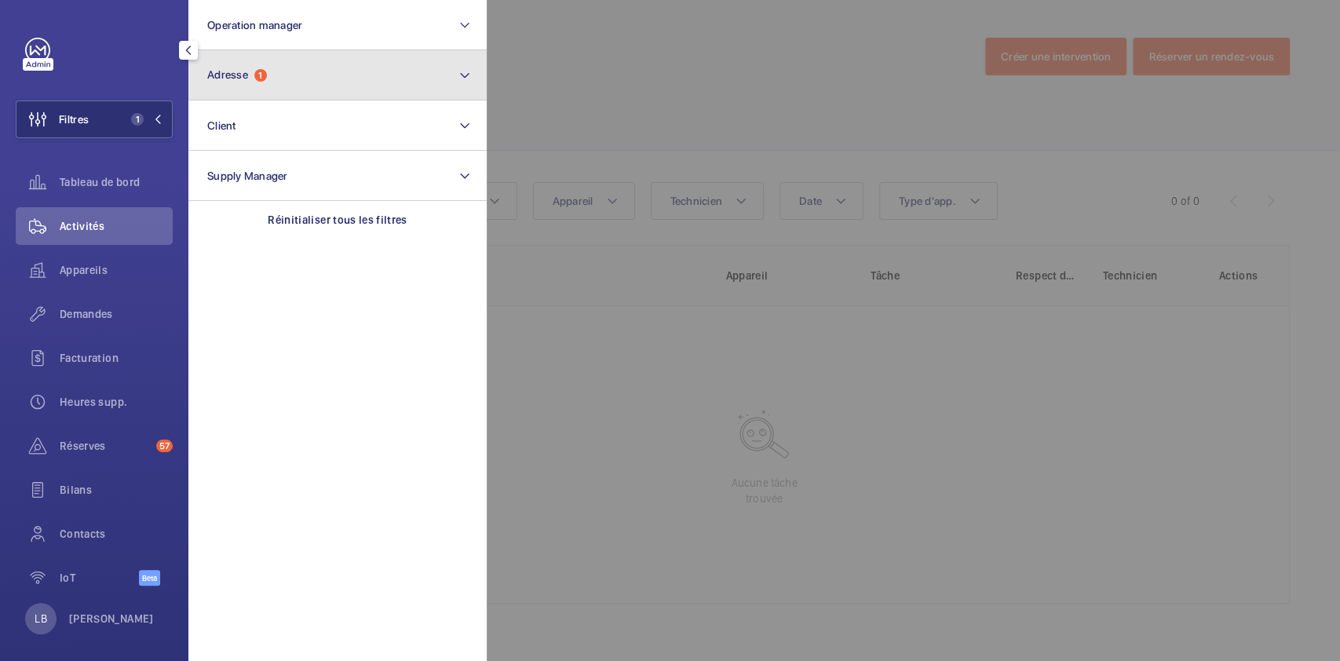
click at [271, 62] on button "Adresse 1" at bounding box center [337, 75] width 298 height 50
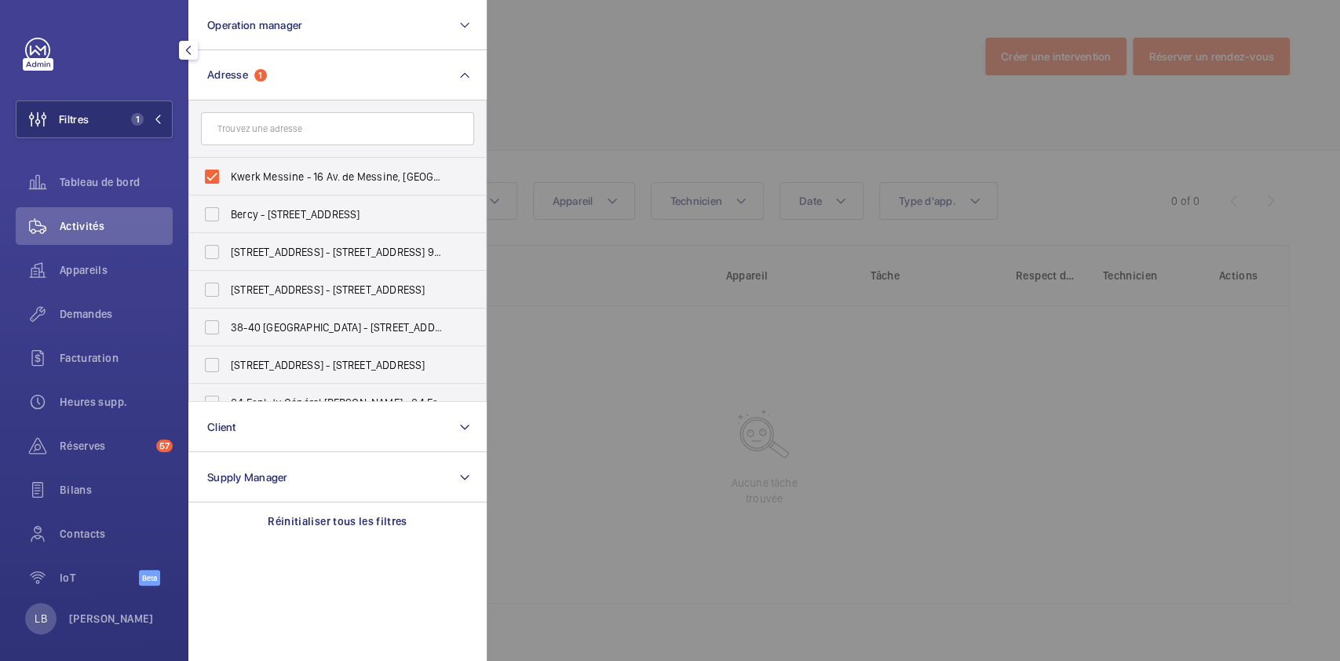
click at [265, 127] on input "text" at bounding box center [337, 128] width 273 height 33
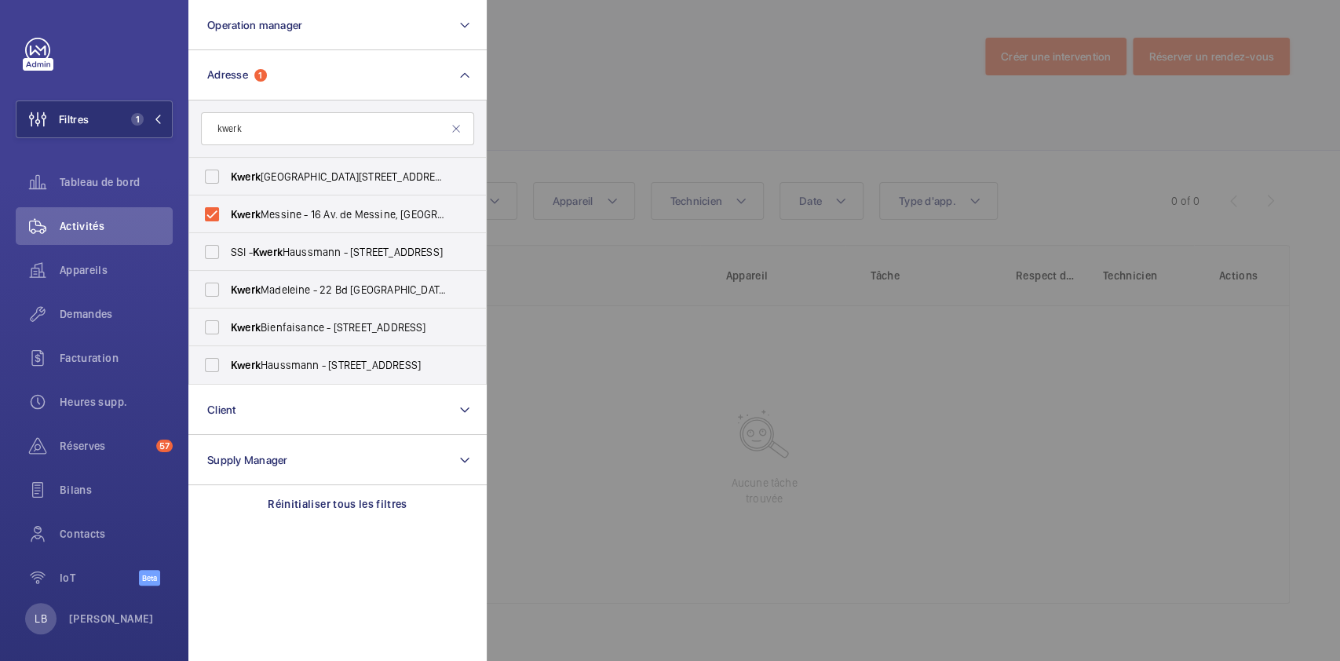
type input "kwerk"
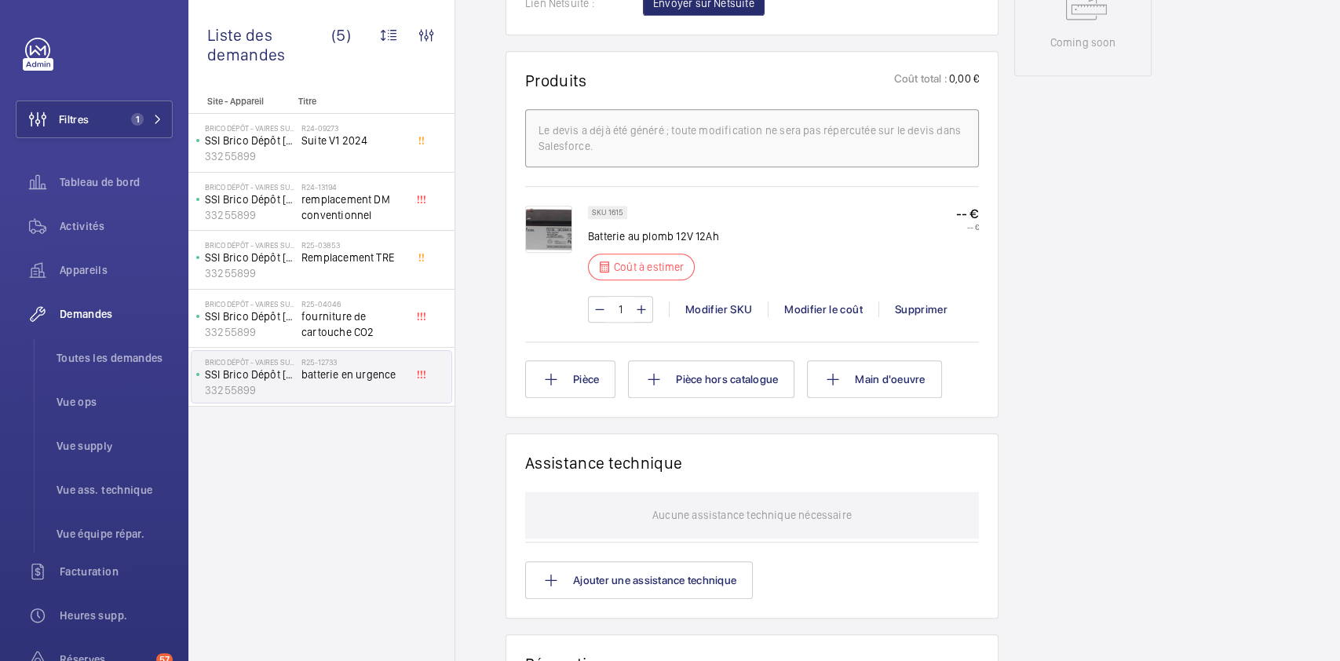
scroll to position [870, 0]
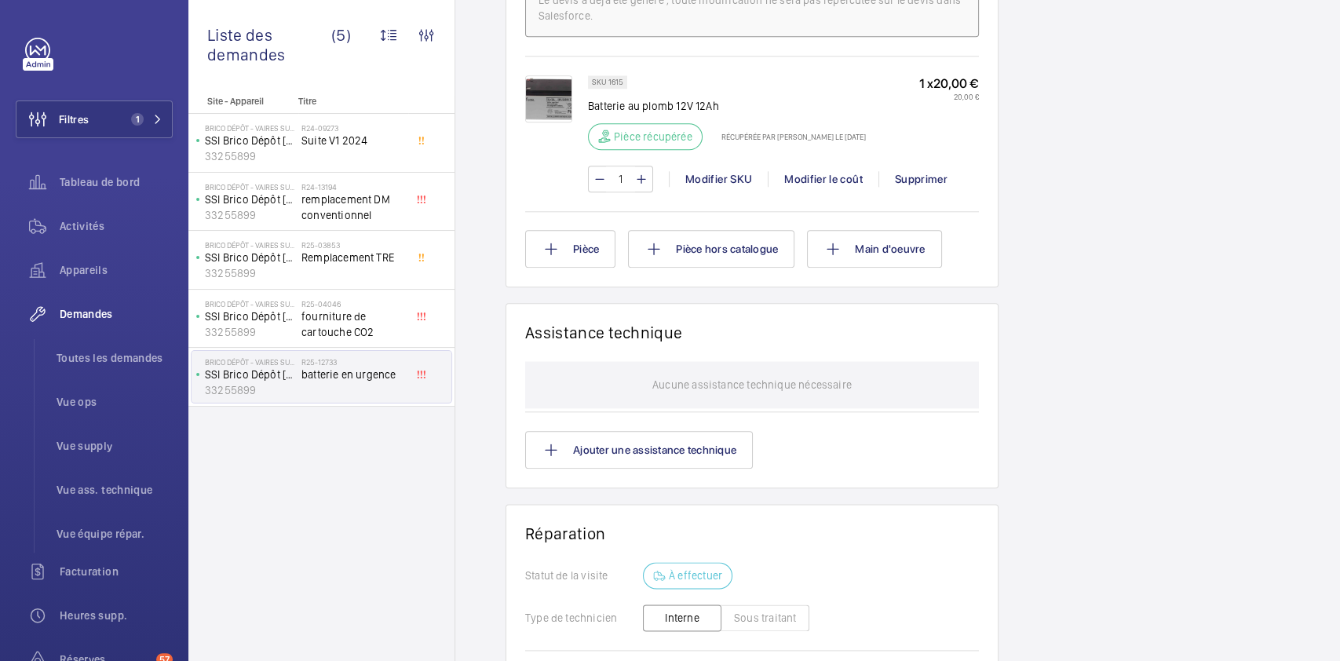
scroll to position [1004, 0]
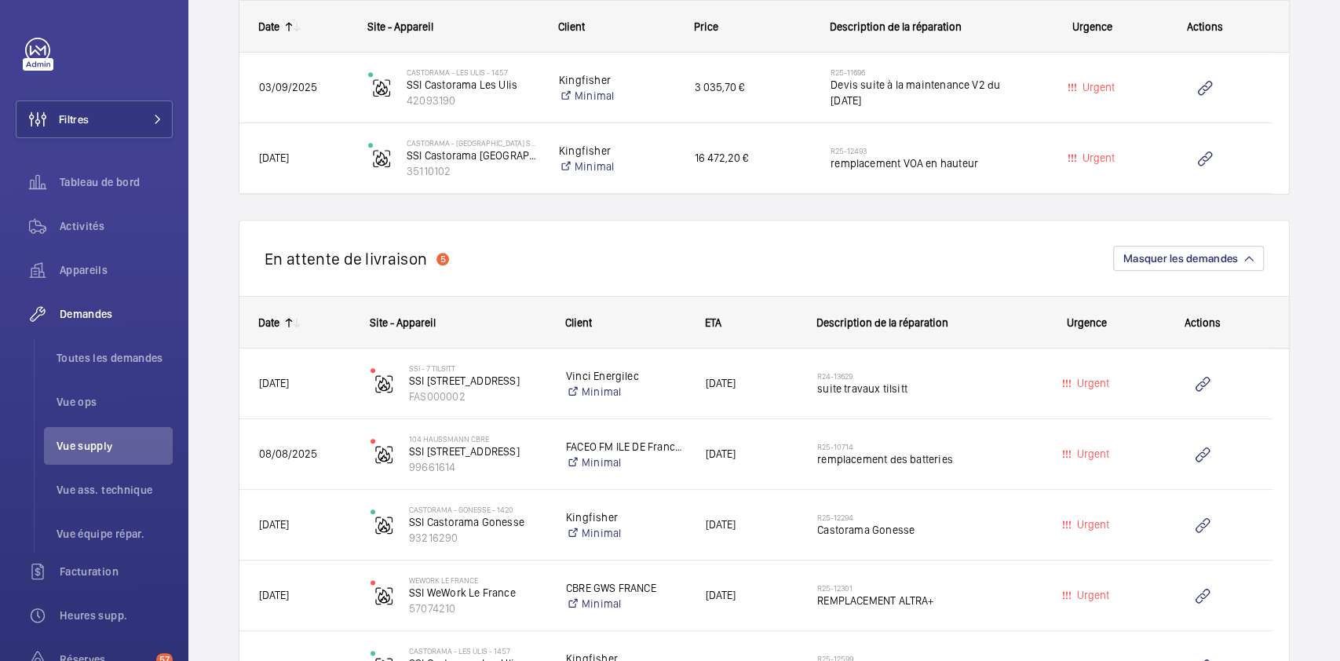
scroll to position [929, 0]
click at [107, 119] on button "Filtres" at bounding box center [94, 119] width 157 height 38
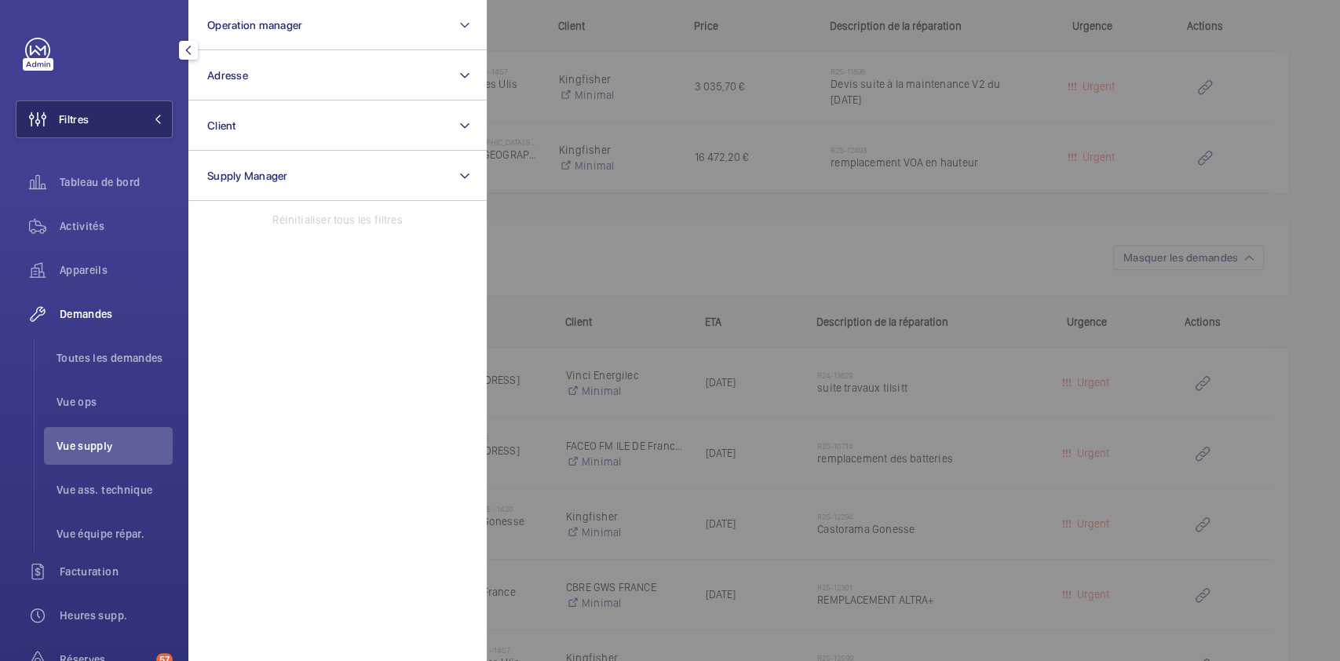
click at [107, 119] on button "Filtres" at bounding box center [94, 119] width 157 height 38
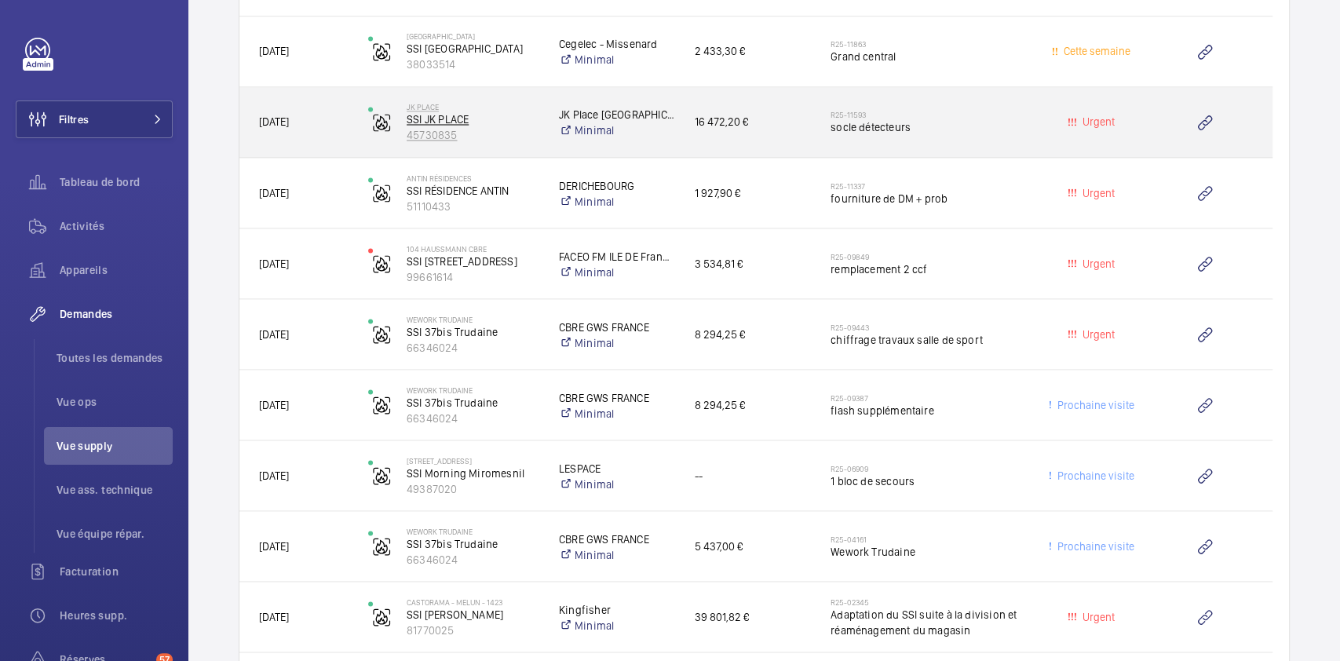
scroll to position [1843, 0]
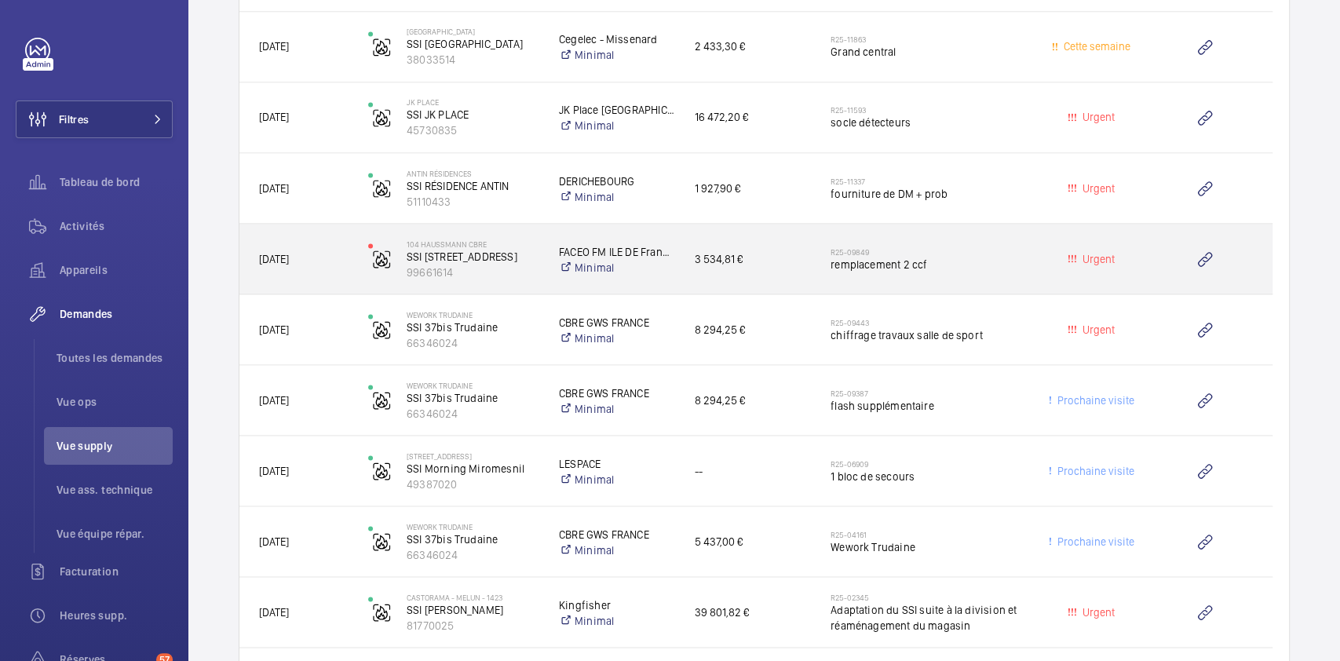
click at [1012, 278] on div "R25-09849 remplacement 2 ccf" at bounding box center [928, 259] width 197 height 46
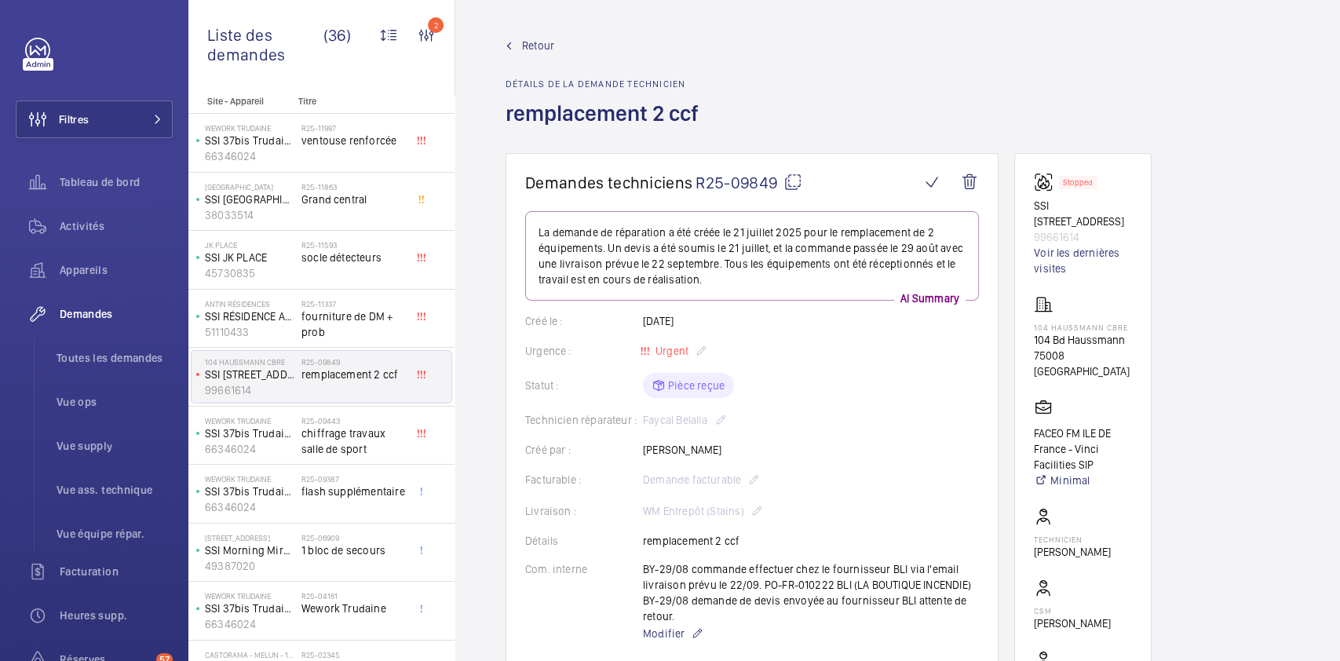
click at [520, 36] on wm-front-admin-header "Retour Détails de la demande technicien remplacement 2 ccf" at bounding box center [897, 76] width 884 height 153
click at [532, 50] on span "Retour" at bounding box center [538, 46] width 32 height 16
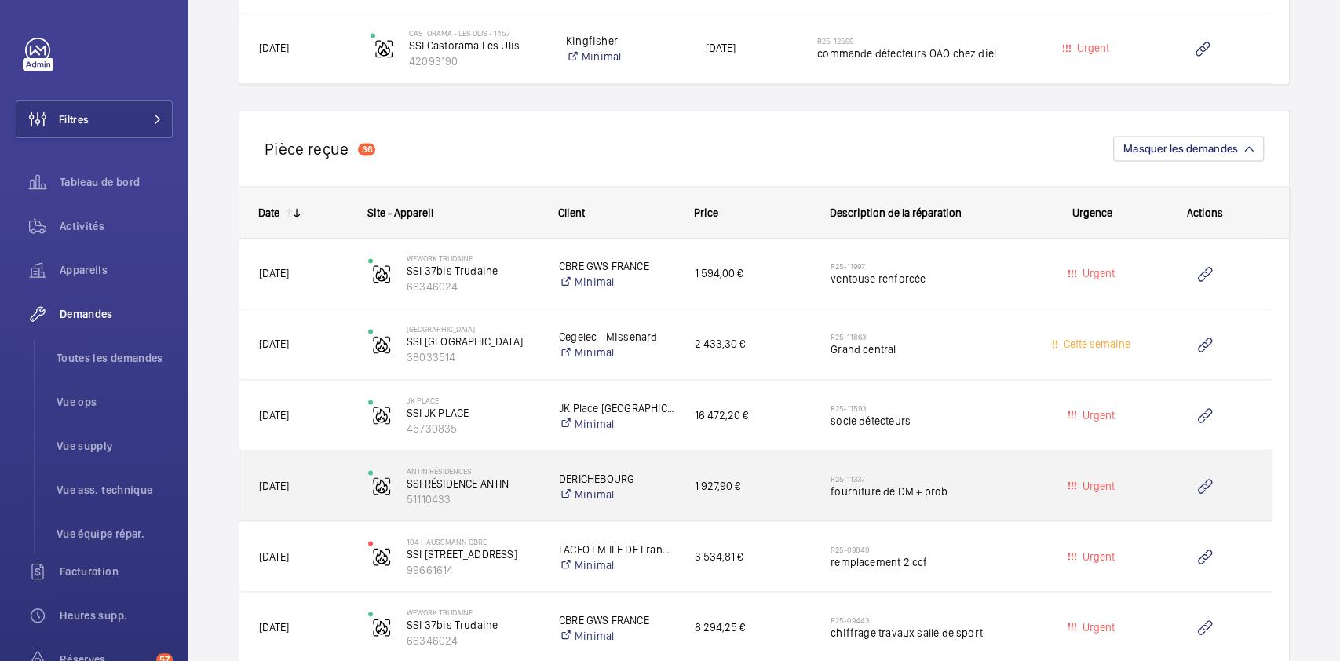
scroll to position [1664, 0]
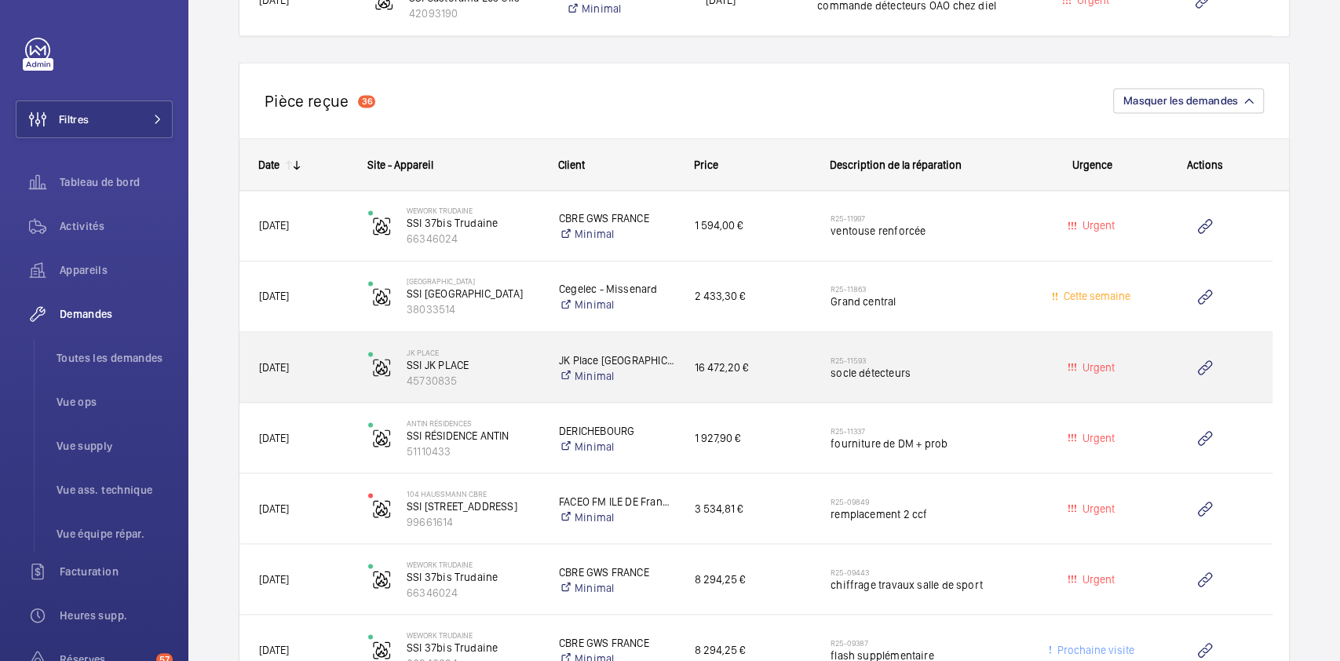
click at [1009, 364] on span "socle détecteurs" at bounding box center [928, 372] width 197 height 16
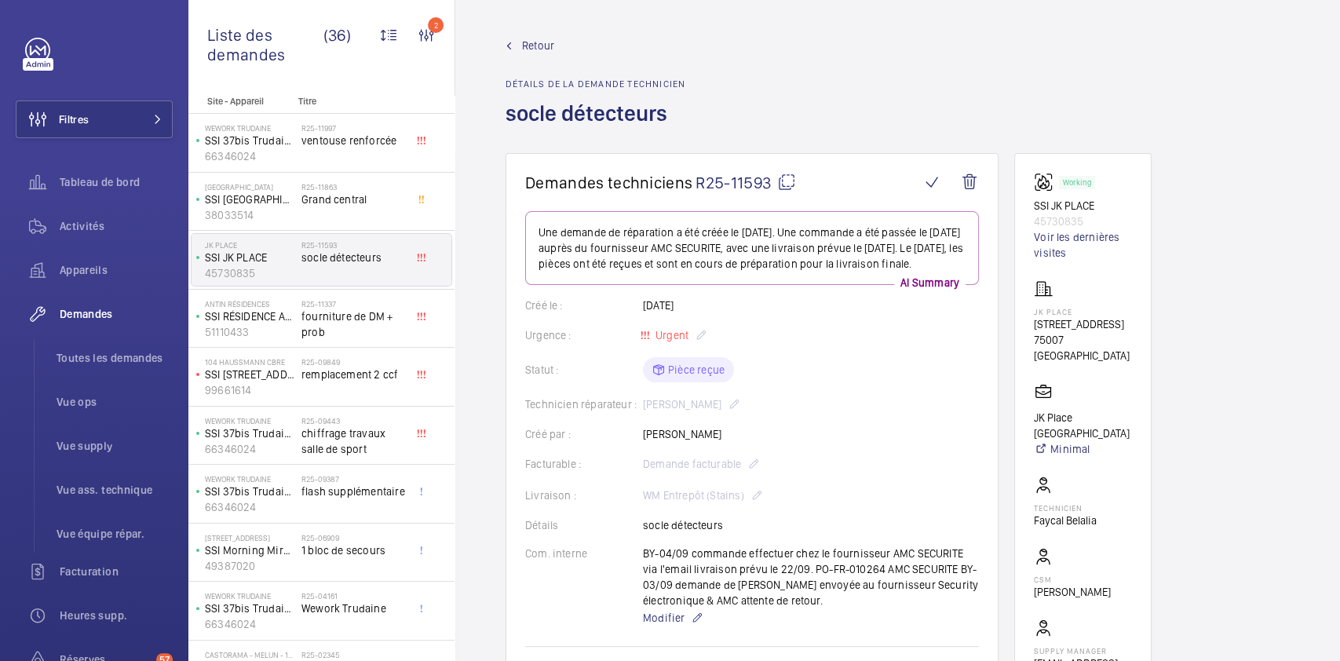
click at [791, 184] on mat-icon at bounding box center [786, 182] width 19 height 19
click at [94, 218] on span "Activités" at bounding box center [116, 226] width 113 height 16
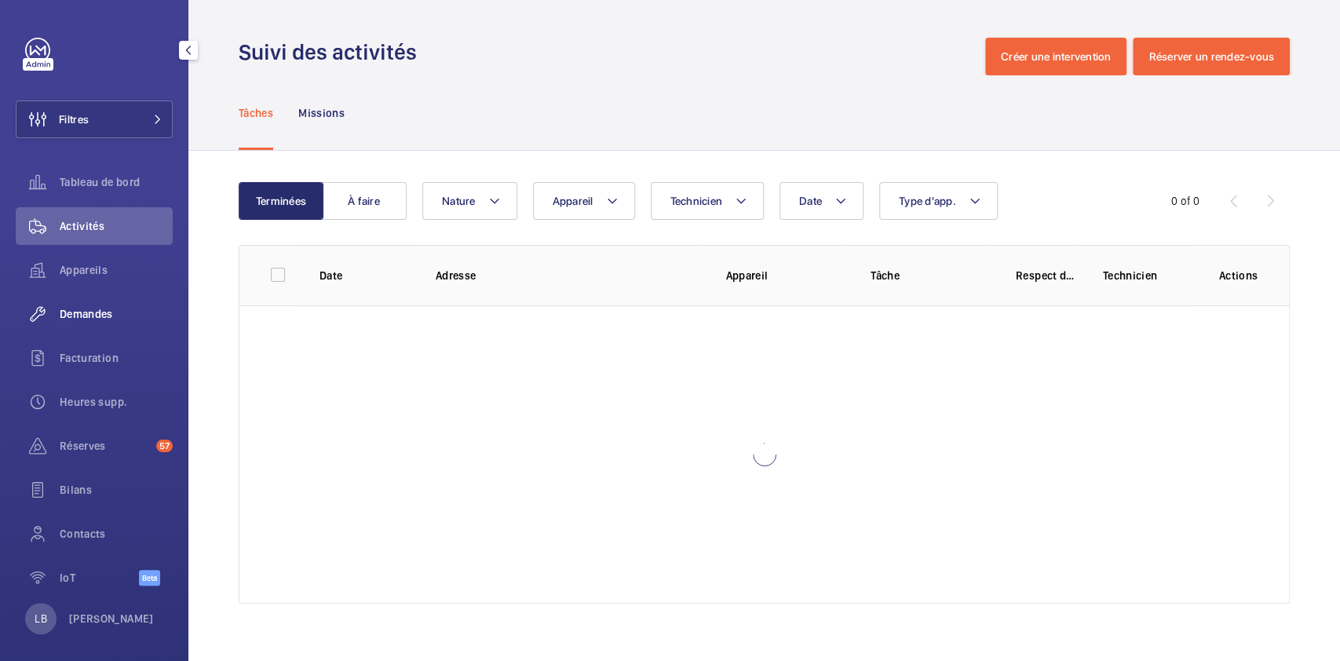
click at [92, 312] on span "Demandes" at bounding box center [116, 314] width 113 height 16
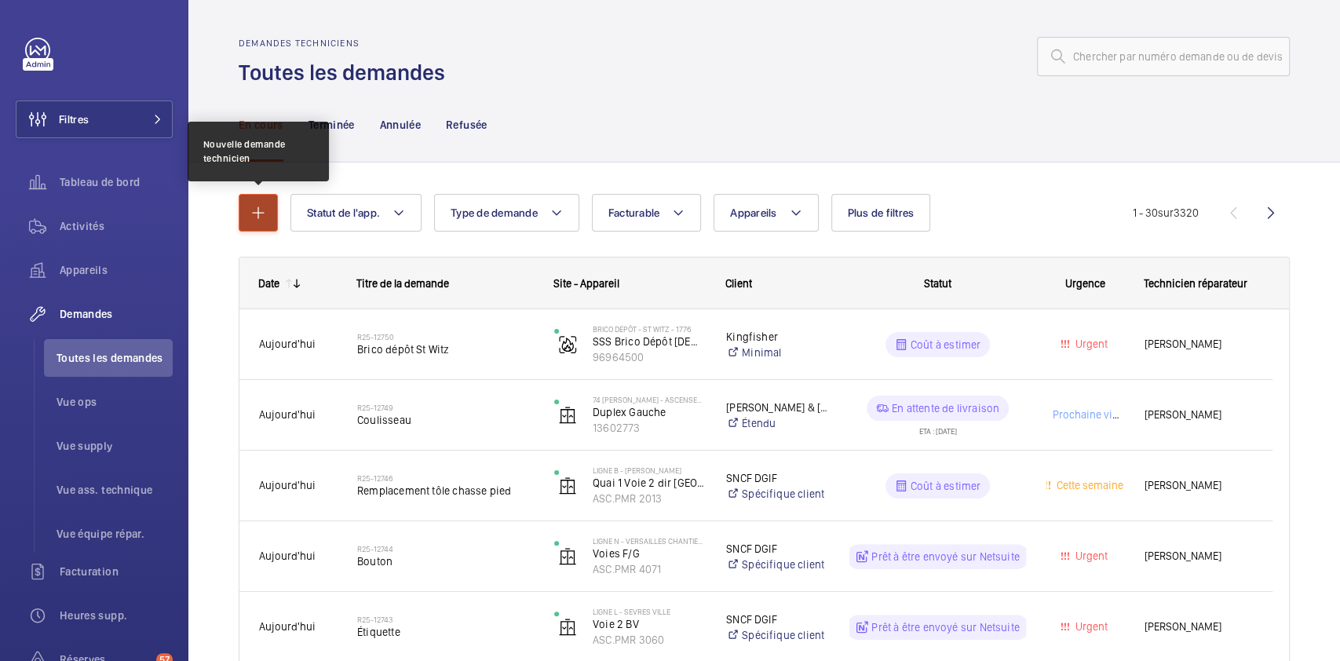
click at [262, 221] on mat-icon "button" at bounding box center [258, 212] width 19 height 19
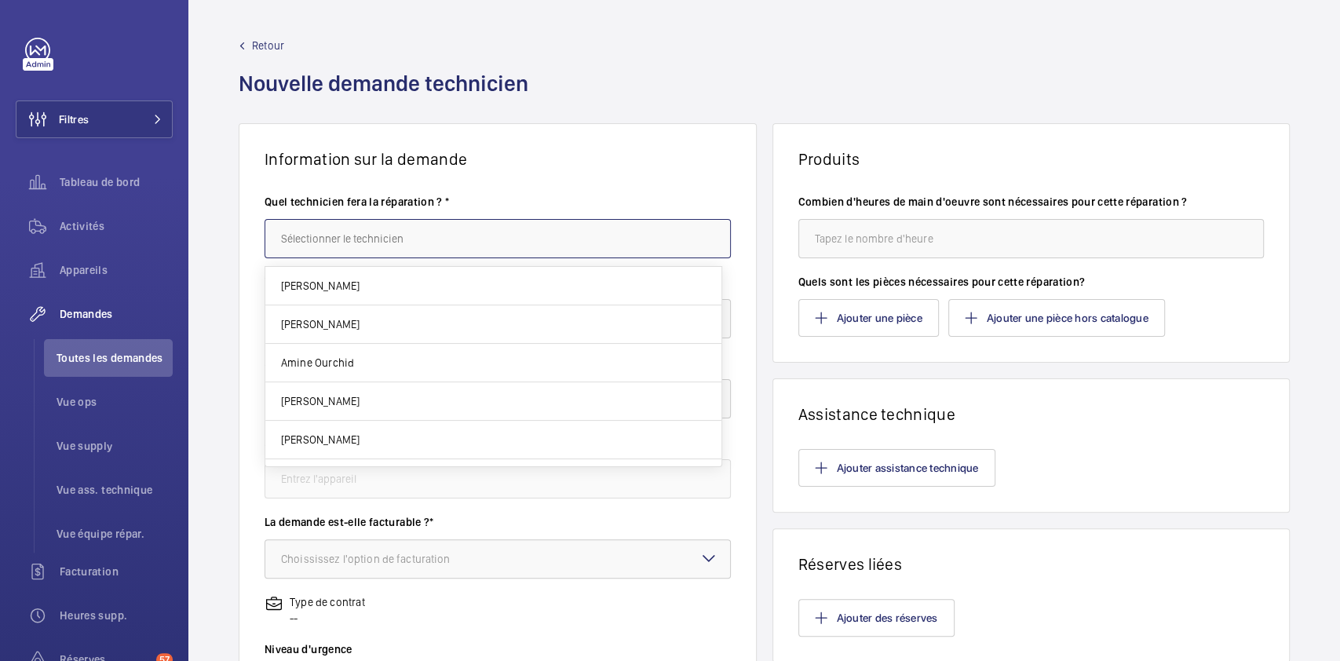
click at [415, 229] on input "text" at bounding box center [497, 238] width 466 height 39
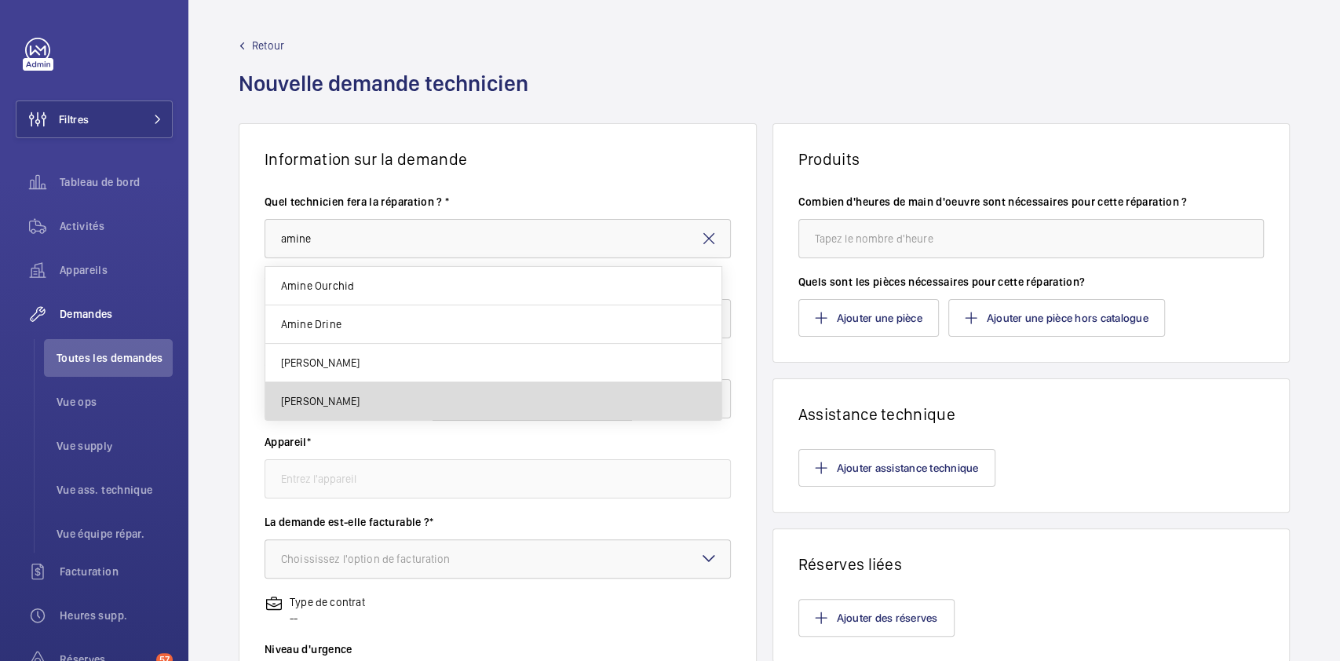
click at [377, 393] on mat-option "[PERSON_NAME]" at bounding box center [493, 401] width 456 height 38
type input "[PERSON_NAME]"
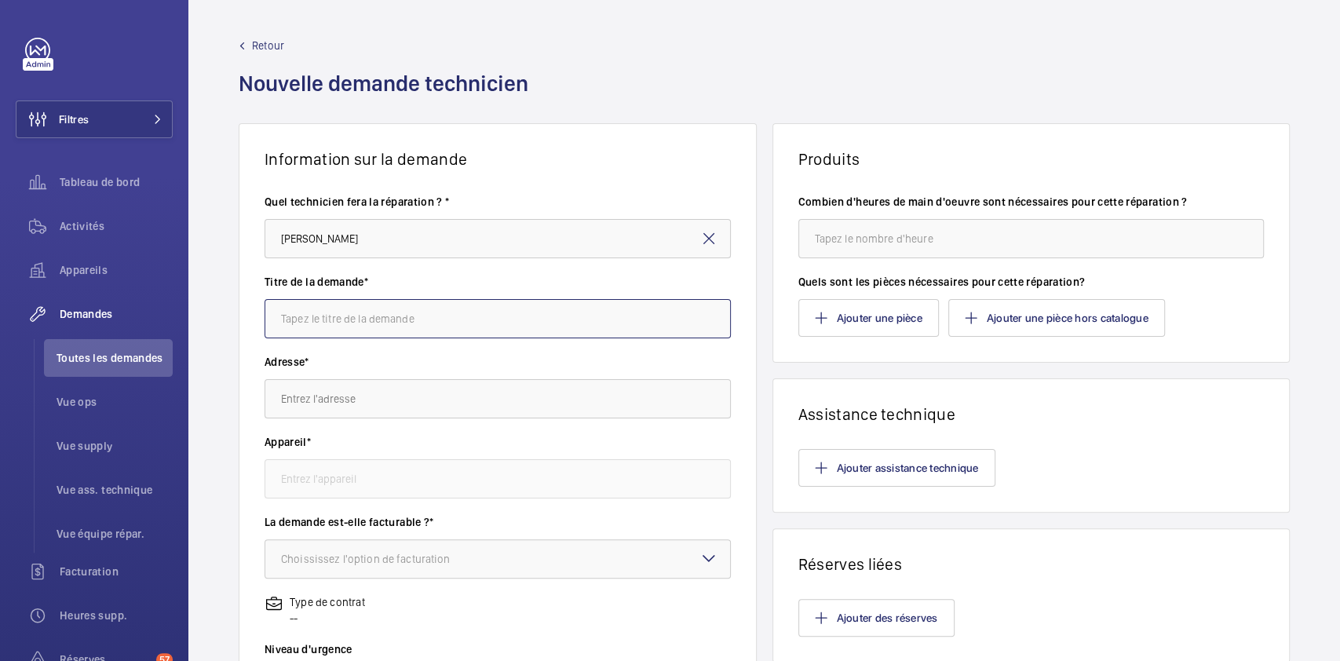
click at [466, 328] on input "text" at bounding box center [497, 318] width 466 height 39
type input "accompagnement commission de sécurité du 02/10"
click at [436, 385] on input "text" at bounding box center [497, 398] width 466 height 39
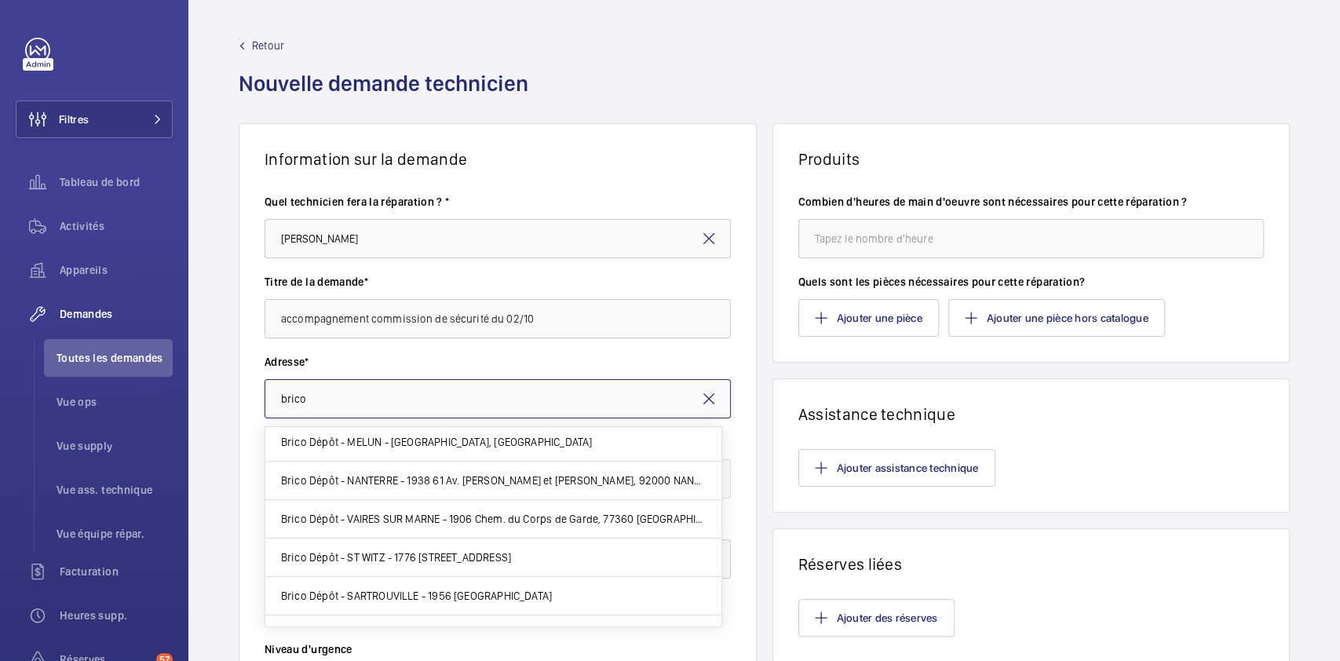
scroll to position [79, 0]
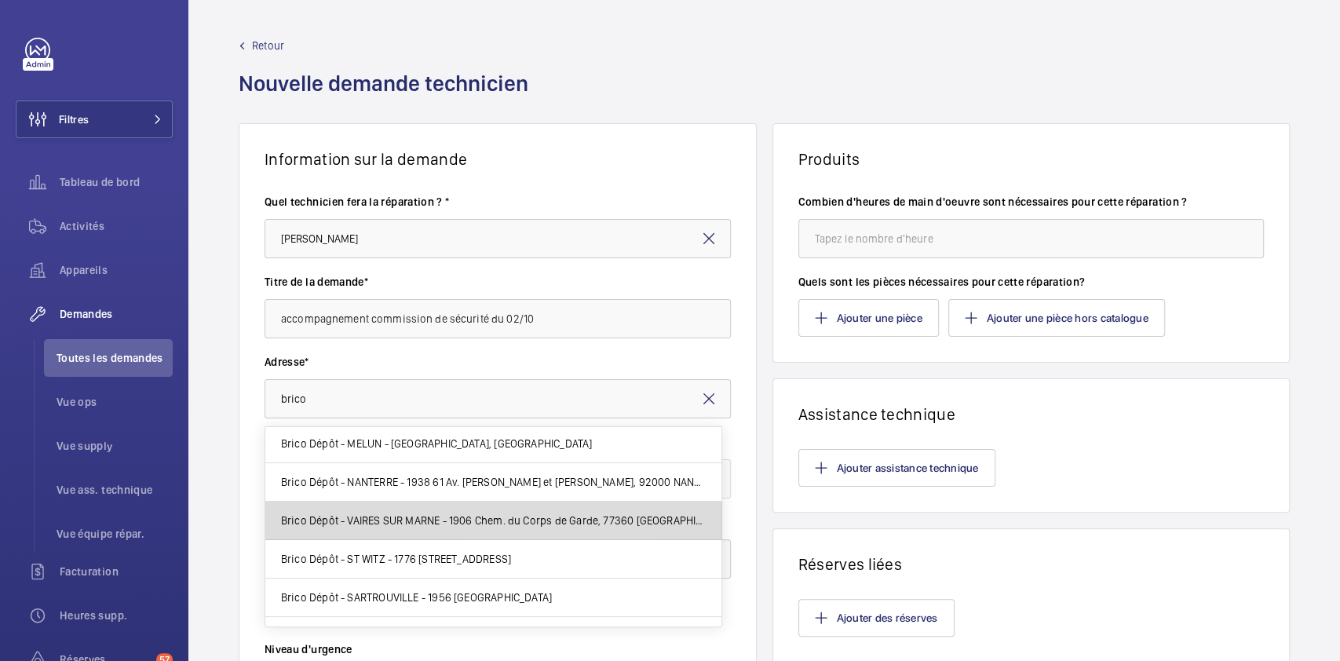
click at [515, 514] on span "Brico Dépôt - VAIRES SUR MARNE - 1906 Chem. du Corps de Garde, 77360 [GEOGRAPHI…" at bounding box center [493, 520] width 425 height 16
type input "Brico Dépôt - VAIRES SUR MARNE - 1906 Chem. du Corps de Garde, 77360 [GEOGRAPHI…"
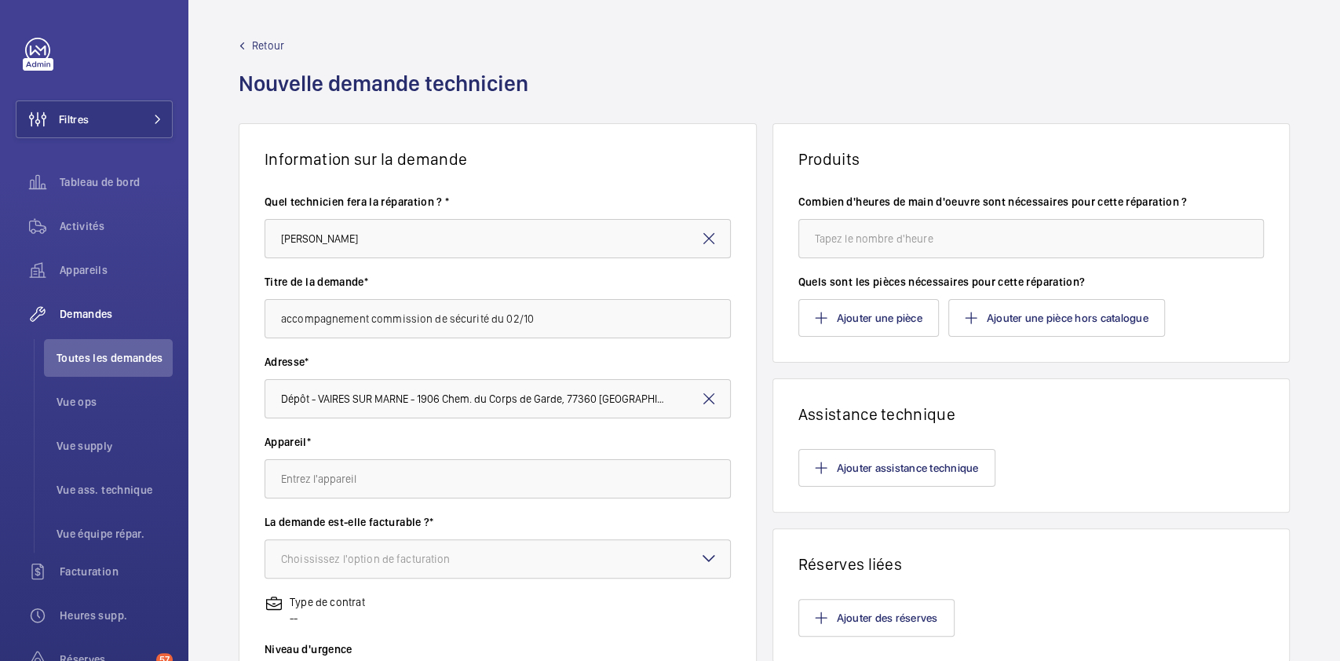
scroll to position [0, 0]
click at [406, 499] on div "Appareil*" at bounding box center [497, 474] width 466 height 80
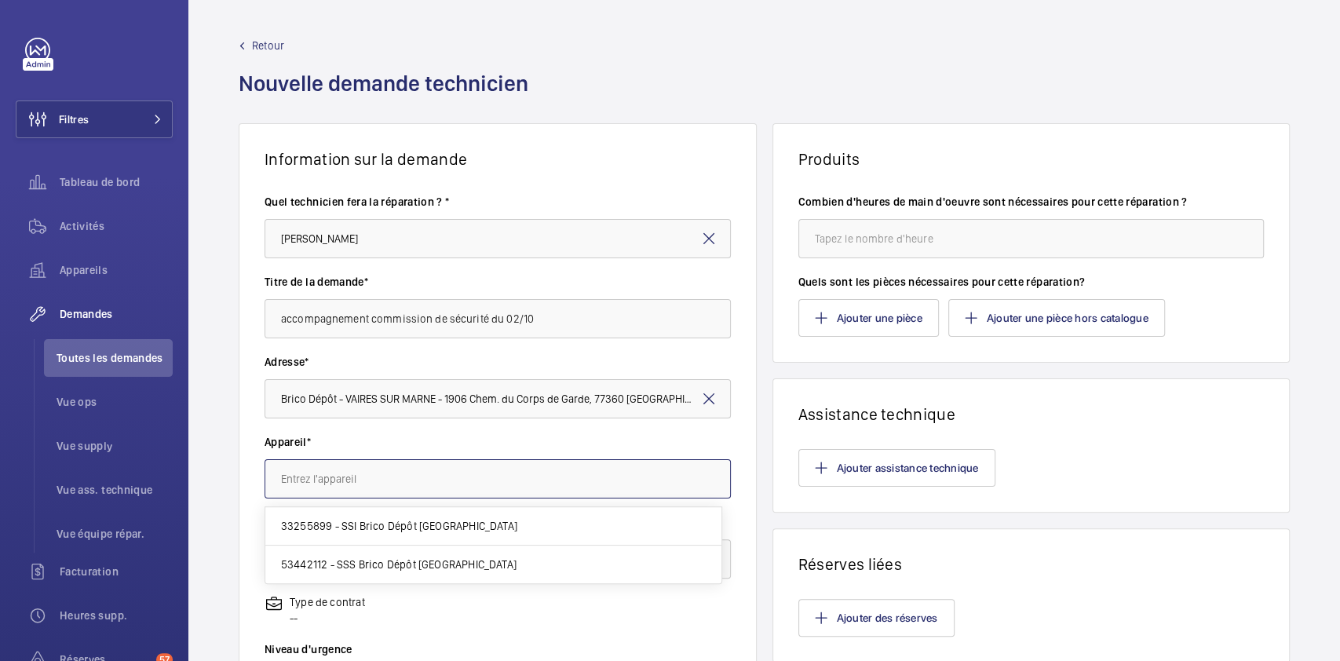
click at [410, 471] on input "text" at bounding box center [497, 478] width 466 height 39
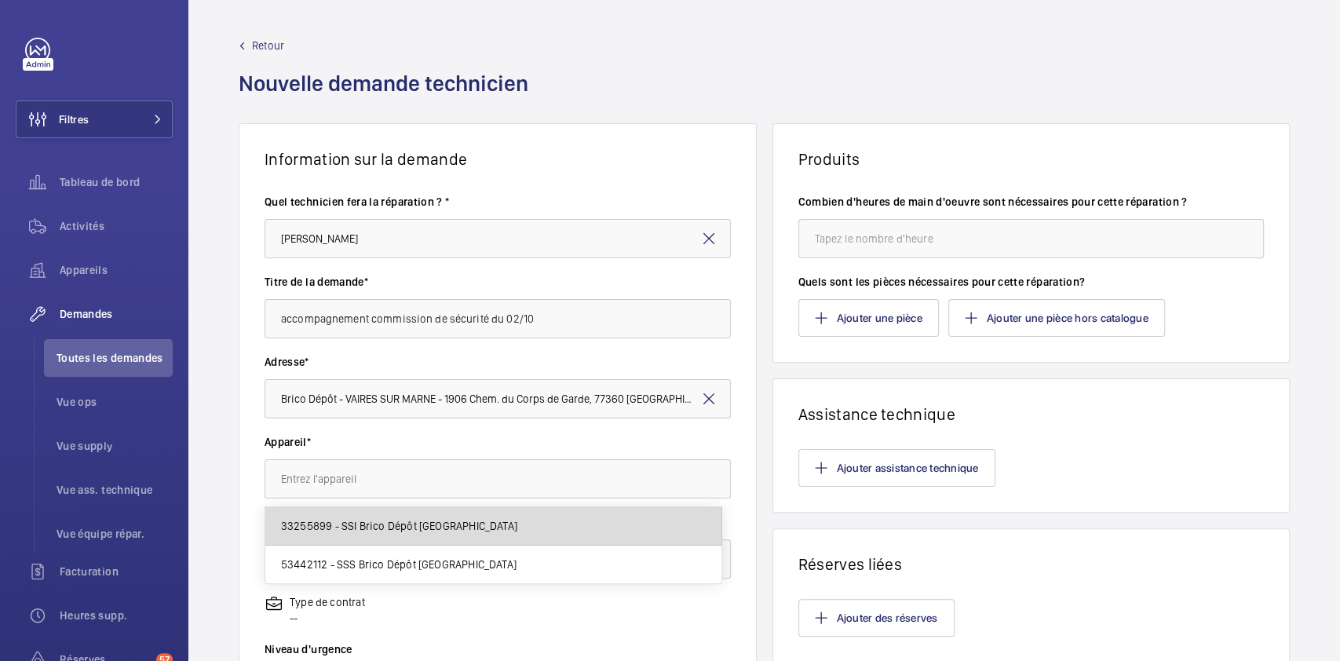
click at [428, 512] on mat-option "33255899 - SSI Brico Dépôt [GEOGRAPHIC_DATA]" at bounding box center [493, 526] width 456 height 38
type input "33255899 - SSI Brico Dépôt [GEOGRAPHIC_DATA]"
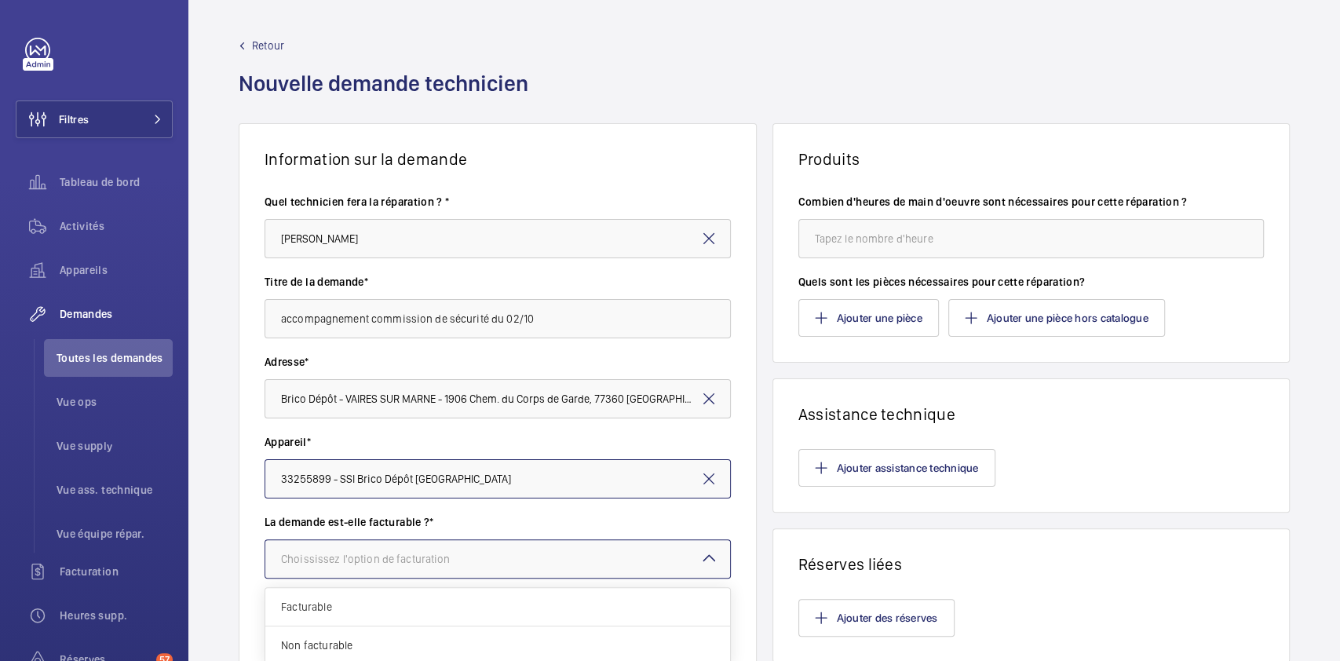
click at [390, 574] on div at bounding box center [497, 559] width 465 height 38
click at [340, 623] on div "Facturable" at bounding box center [497, 607] width 465 height 38
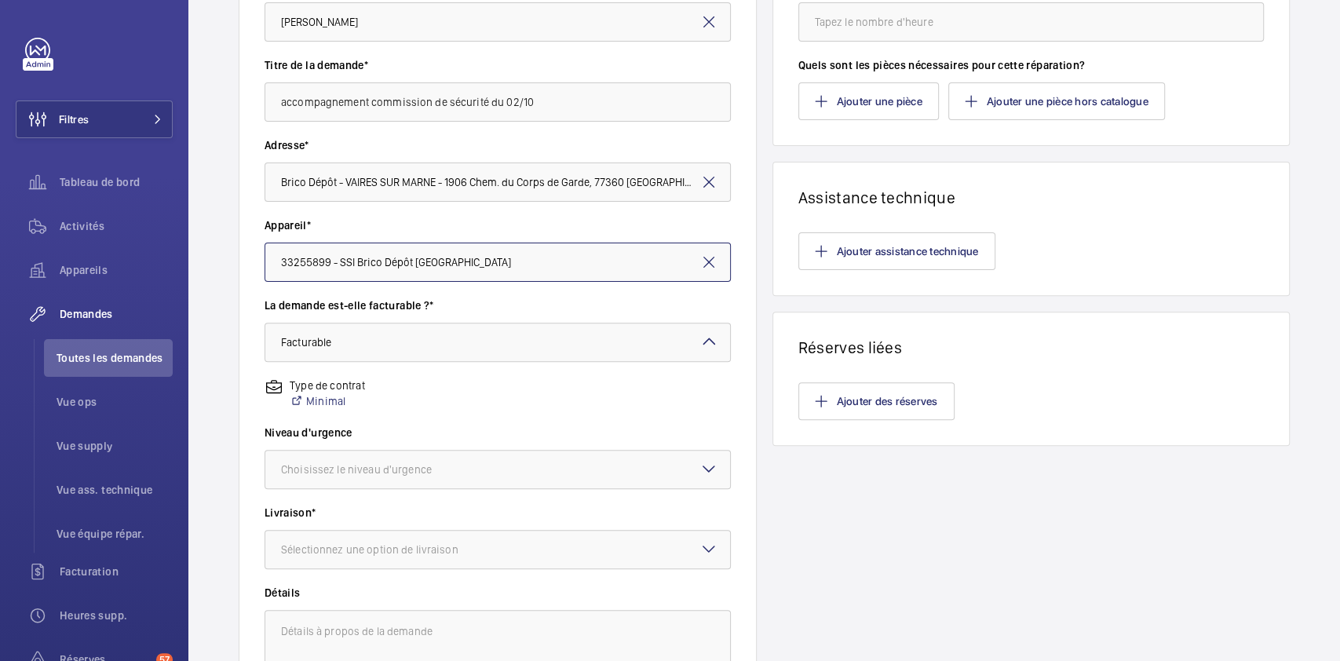
scroll to position [239, 0]
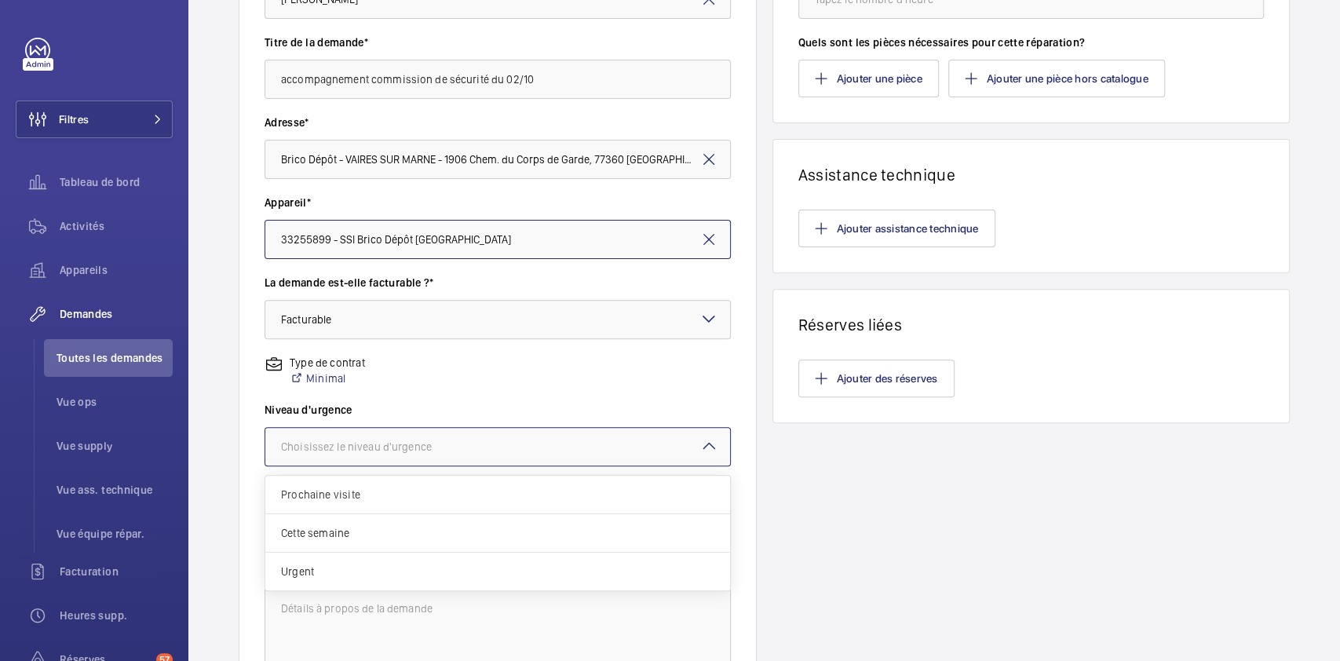
click at [490, 433] on div at bounding box center [497, 447] width 465 height 38
click at [367, 574] on span "Urgent" at bounding box center [497, 571] width 433 height 16
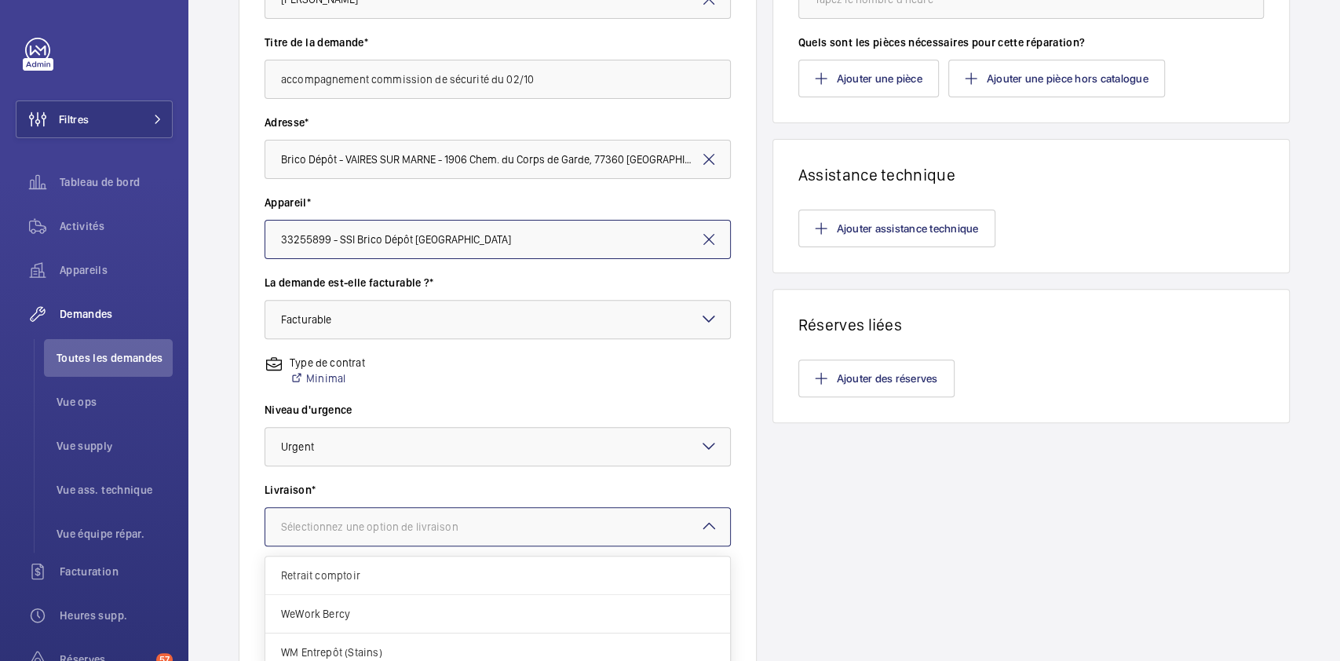
click at [439, 512] on div at bounding box center [497, 527] width 465 height 38
click at [379, 609] on span "WeWork Bercy" at bounding box center [497, 614] width 433 height 16
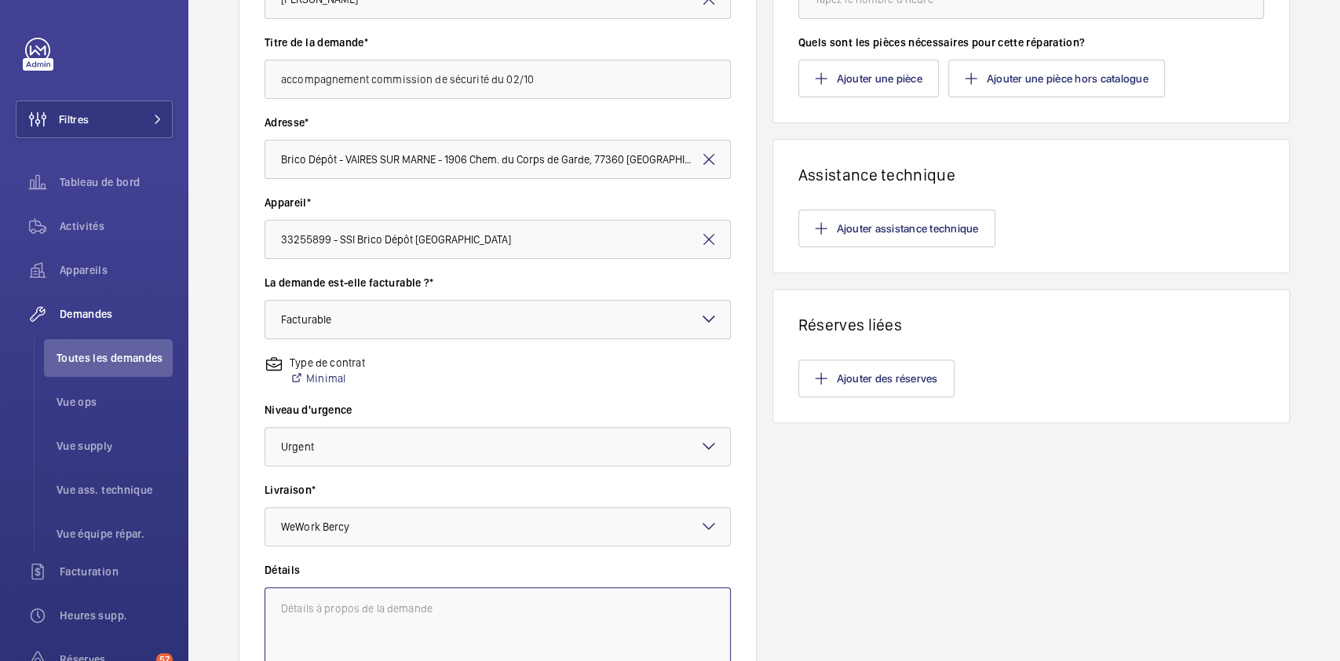
click at [379, 609] on textarea at bounding box center [497, 639] width 466 height 105
click at [554, 78] on input "accompagnement commission de sécurité du 02/10" at bounding box center [497, 79] width 466 height 39
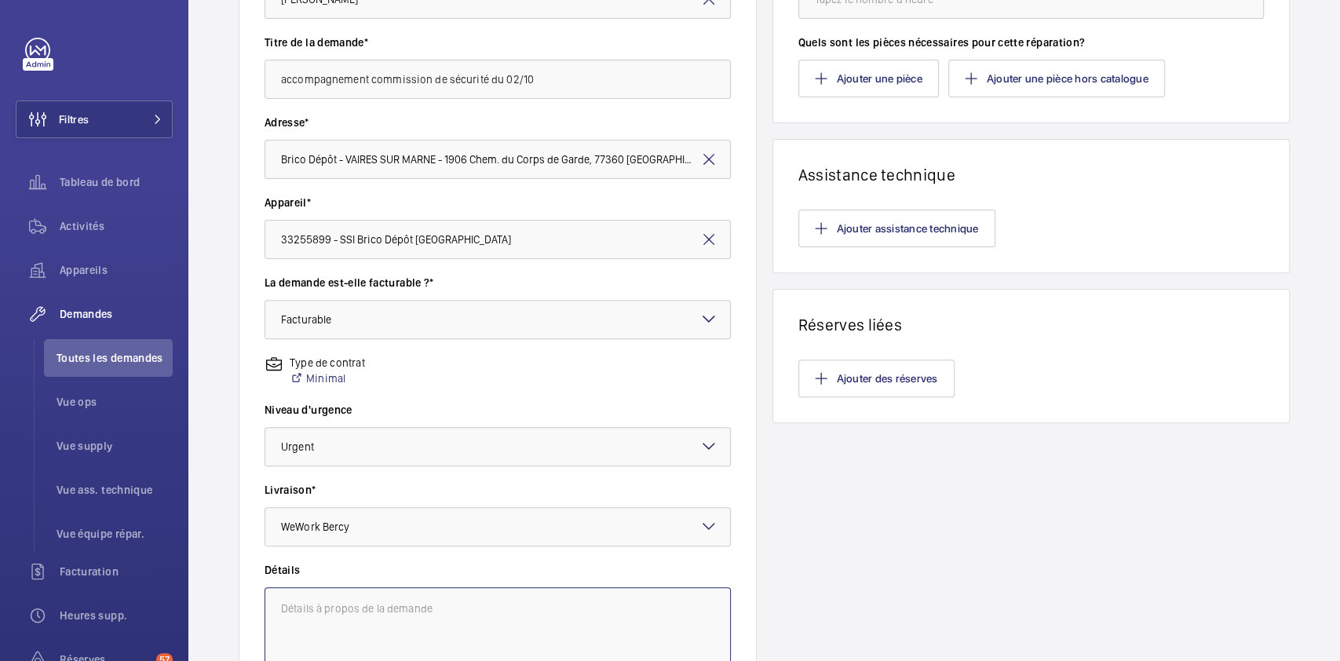
click at [396, 640] on textarea at bounding box center [497, 639] width 466 height 105
paste textarea "accompagnement commission de sécurité du 02/10"
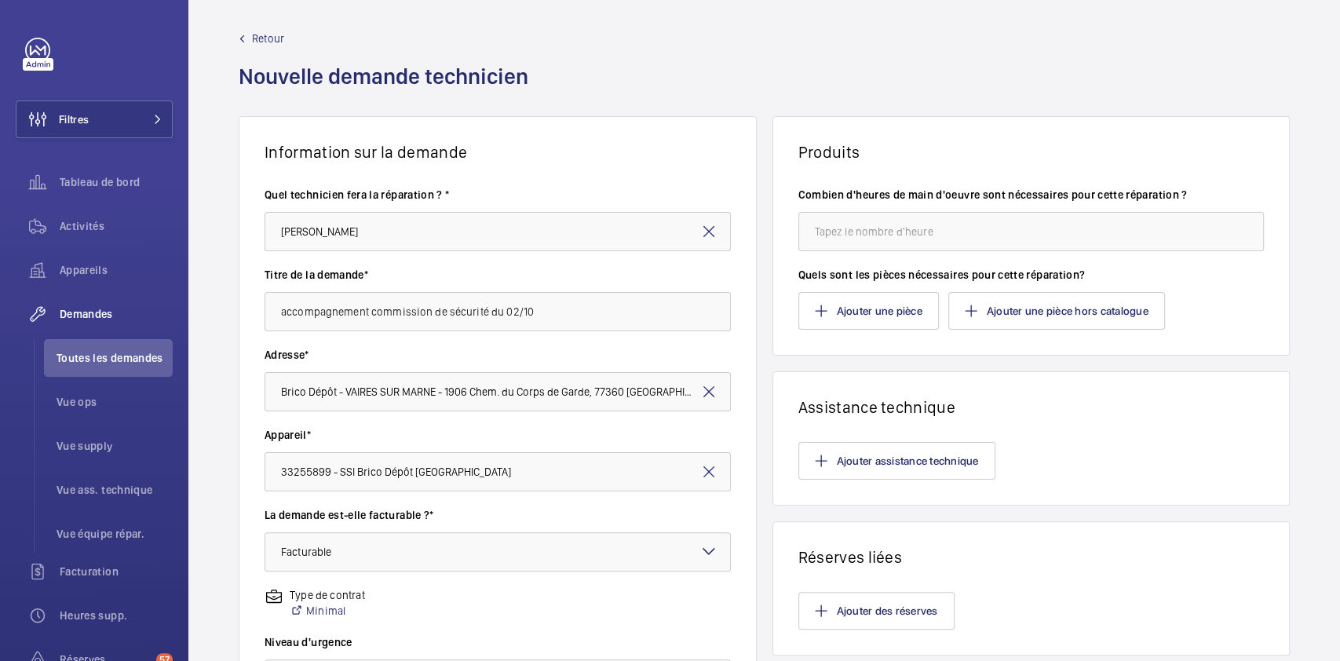
scroll to position [0, 0]
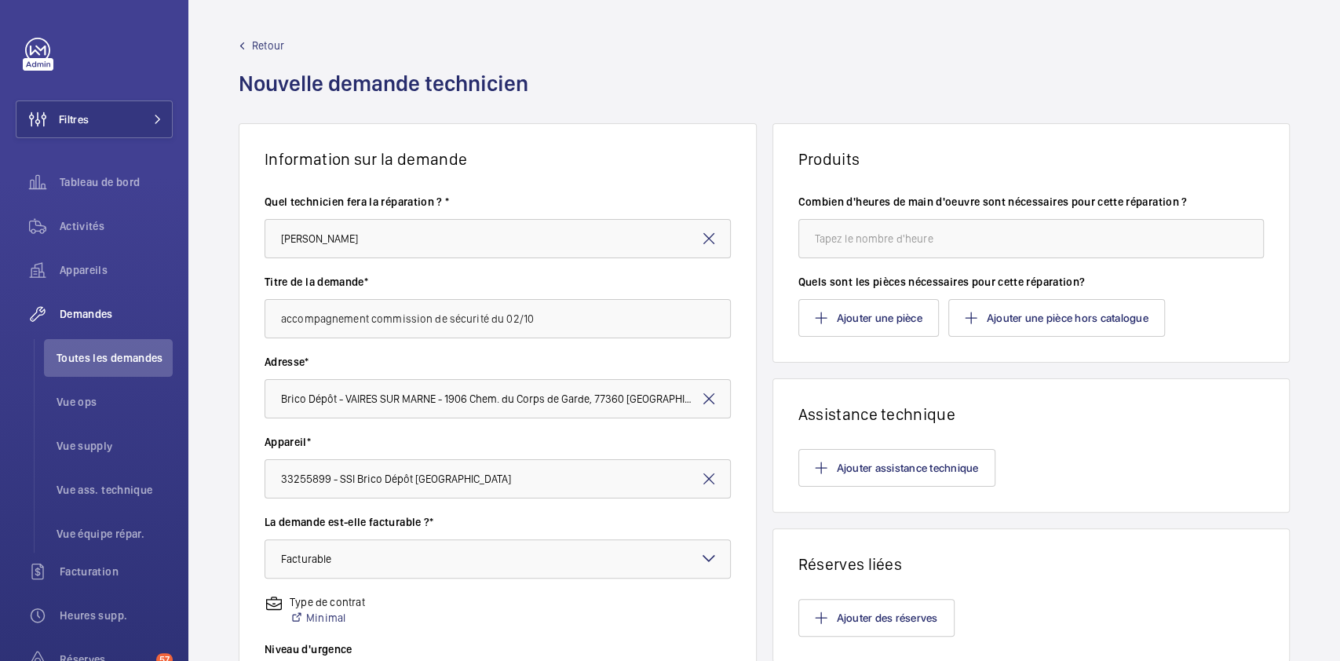
type textarea "accompagnement commission de sécurité du 02/10"
click at [924, 246] on input "number" at bounding box center [1031, 238] width 466 height 39
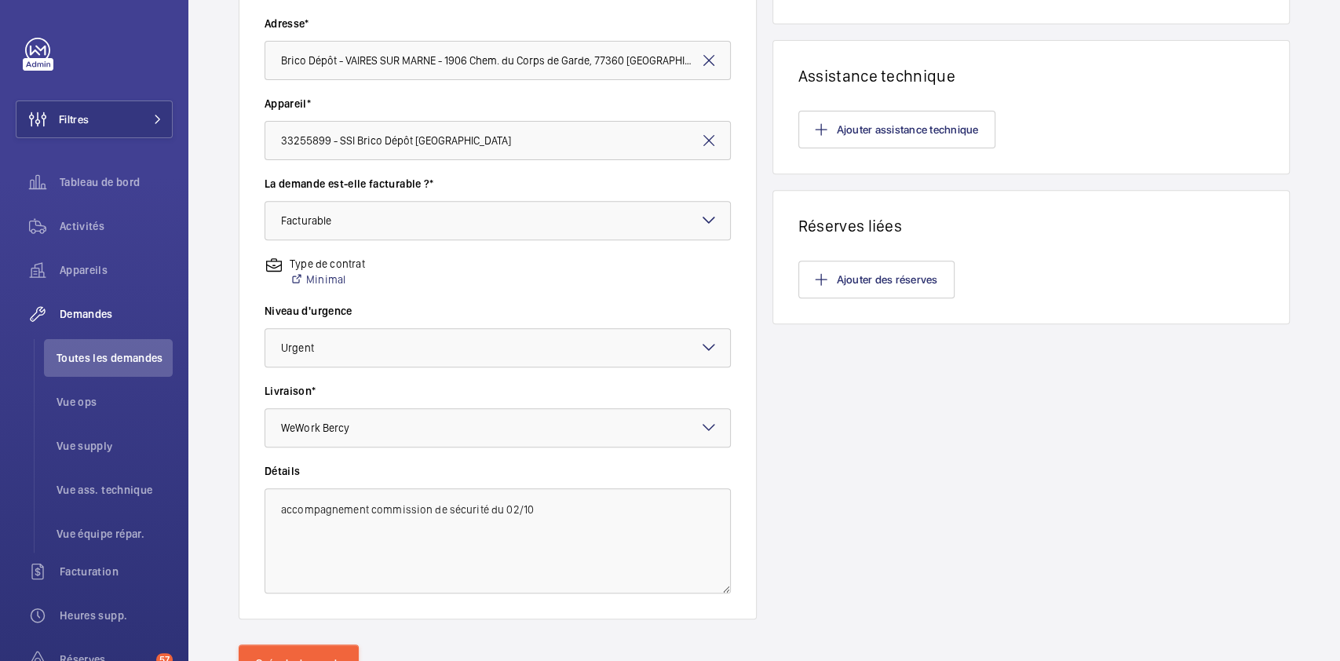
scroll to position [409, 0]
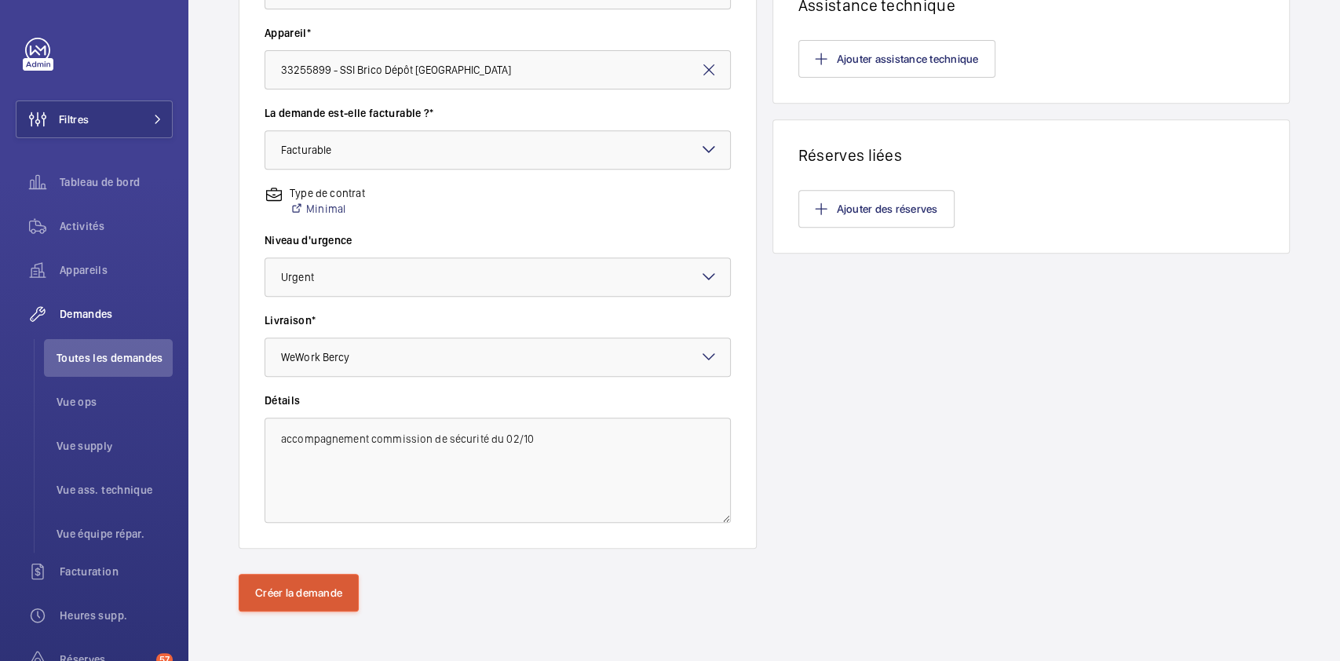
type input "4"
click at [294, 591] on button "Créer la demande" at bounding box center [299, 593] width 120 height 38
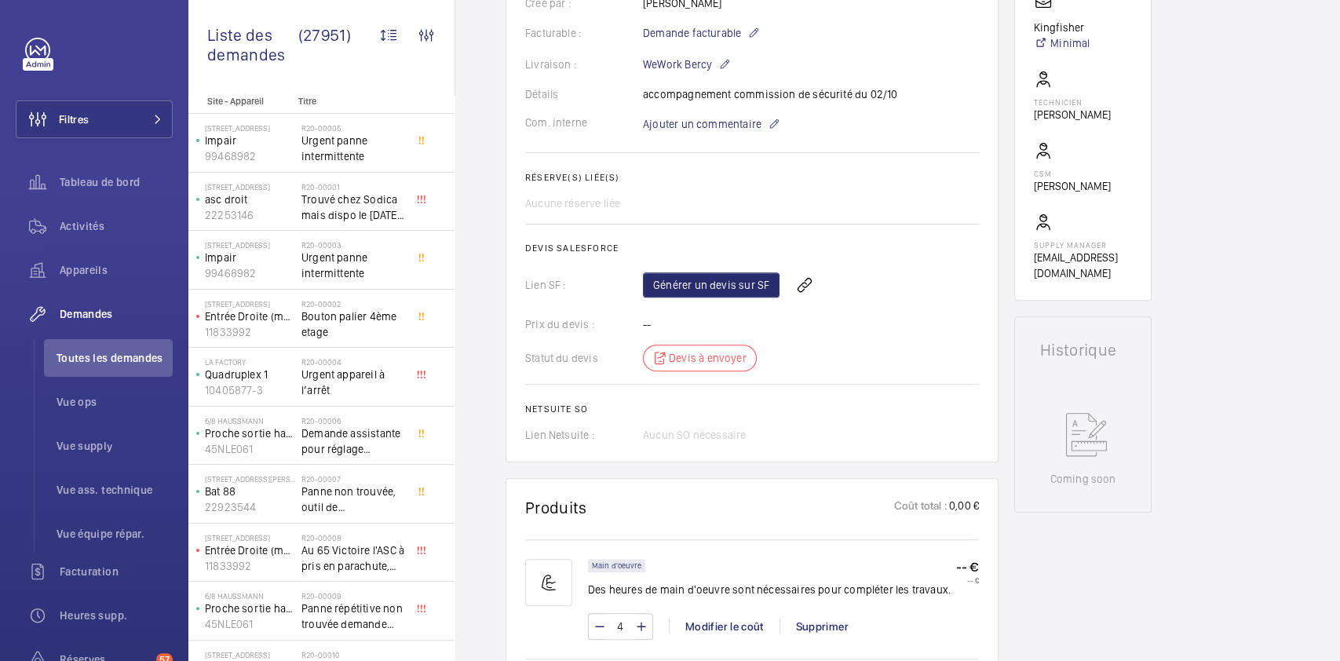
scroll to position [462, 0]
click at [687, 286] on link "Générer un devis sur SF" at bounding box center [711, 282] width 137 height 25
